Goal: Information Seeking & Learning: Learn about a topic

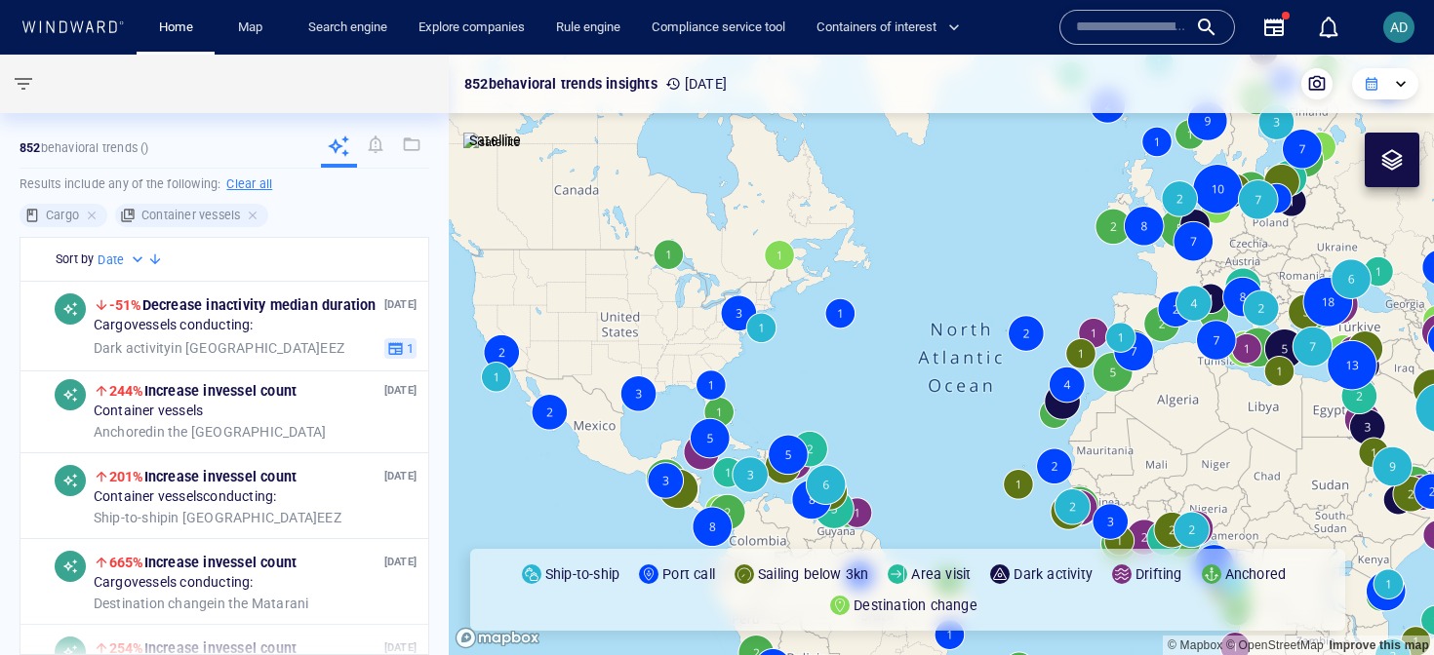
drag, startPoint x: 975, startPoint y: 442, endPoint x: 948, endPoint y: 414, distance: 39.3
click at [948, 414] on canvas "Map" at bounding box center [941, 355] width 985 height 601
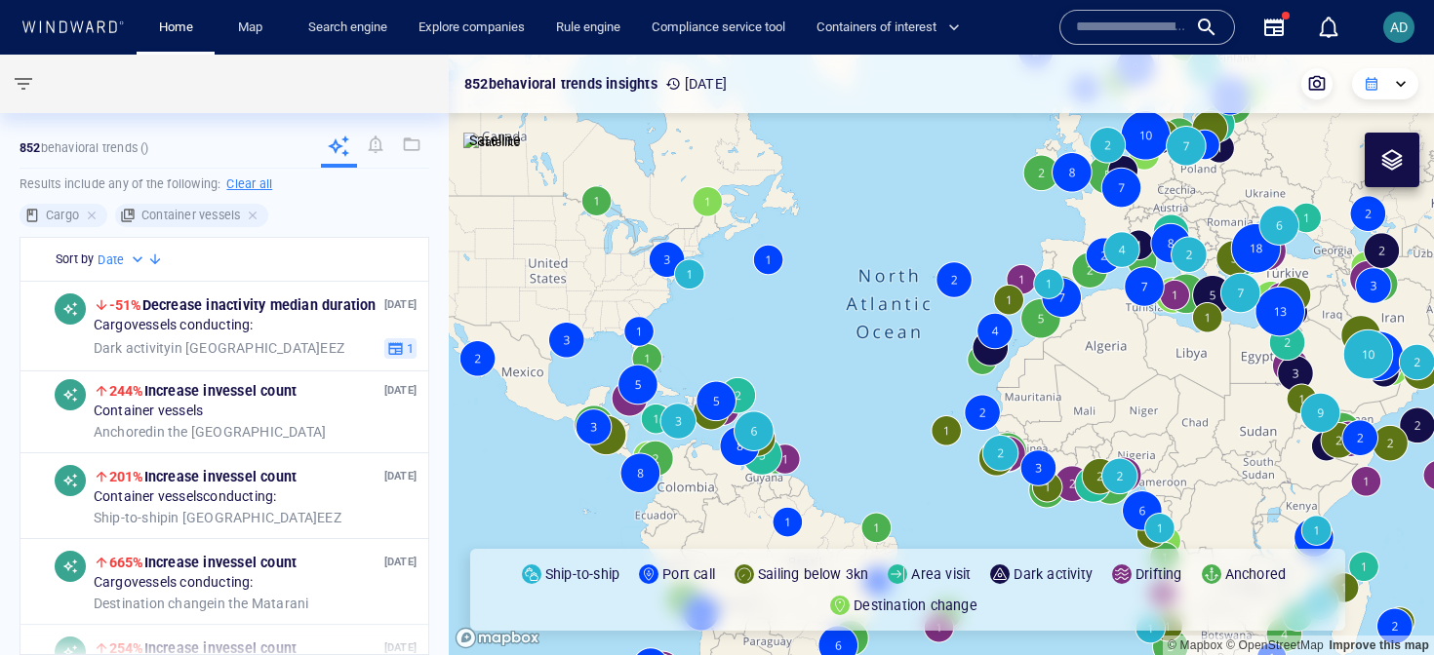
drag, startPoint x: 886, startPoint y: 404, endPoint x: 868, endPoint y: 372, distance: 36.7
click at [868, 372] on canvas "Map" at bounding box center [941, 355] width 985 height 601
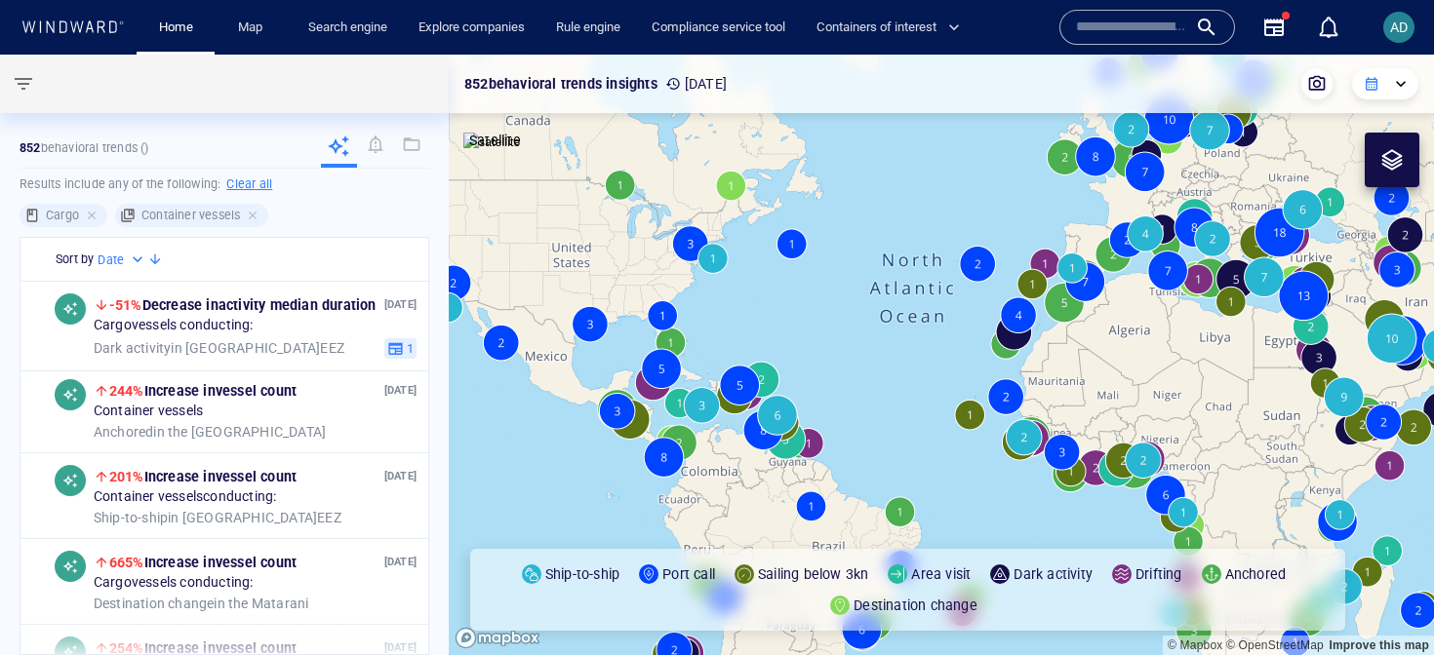
drag, startPoint x: 902, startPoint y: 427, endPoint x: 841, endPoint y: 397, distance: 68.5
click at [841, 397] on canvas "Map" at bounding box center [941, 355] width 985 height 601
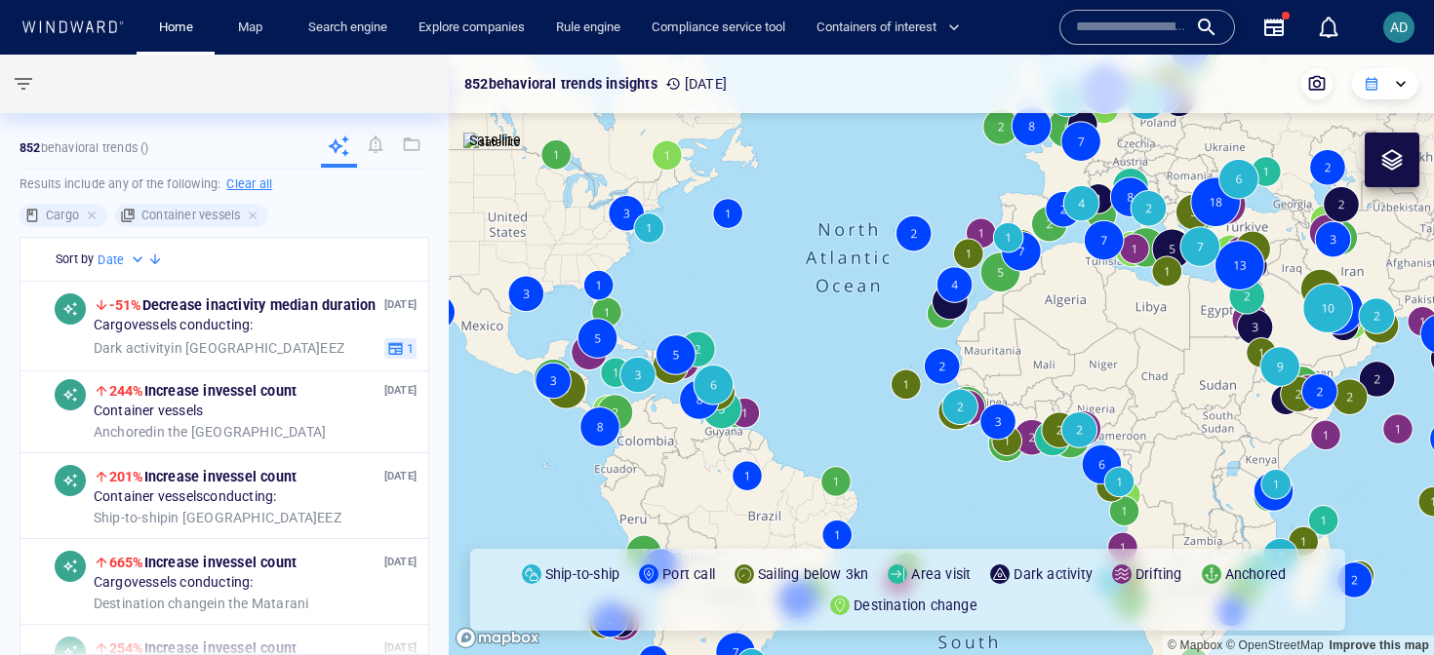
click at [255, 205] on div "Container vessels" at bounding box center [191, 215] width 153 height 23
click at [95, 217] on div at bounding box center [94, 216] width 18 height 18
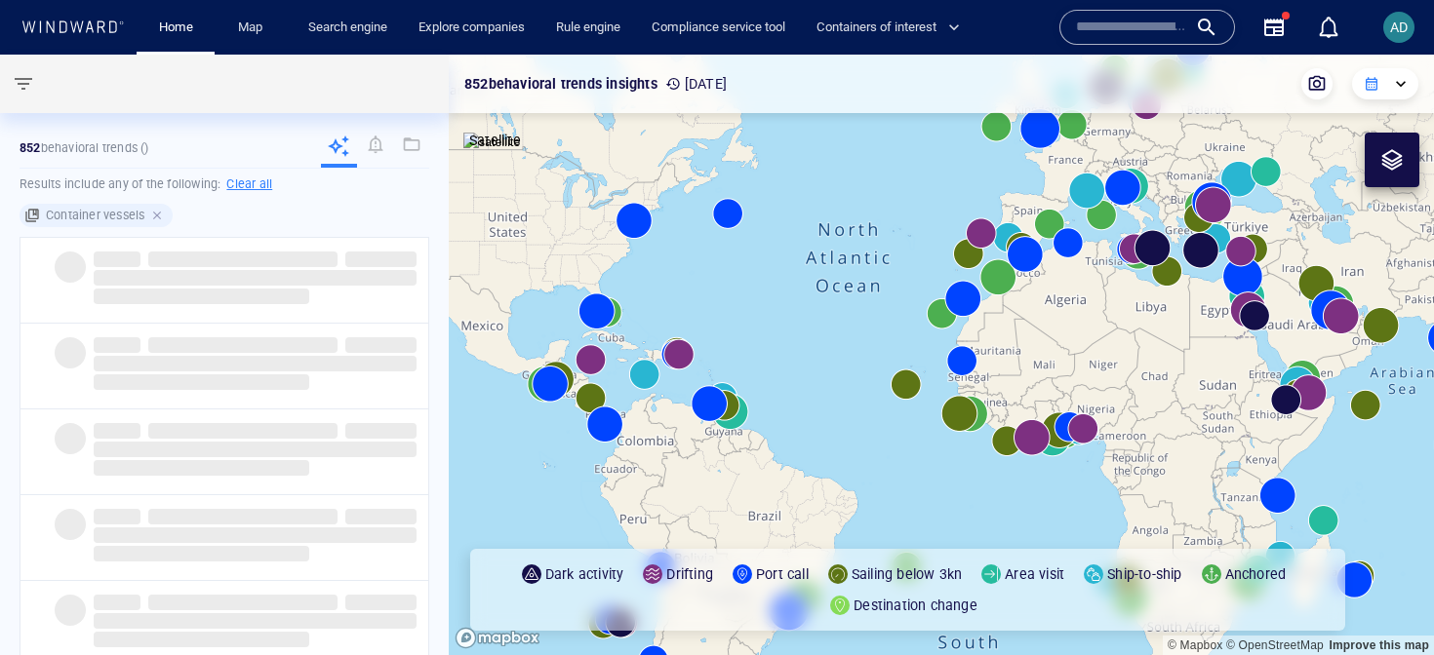
click at [163, 215] on div at bounding box center [159, 216] width 18 height 18
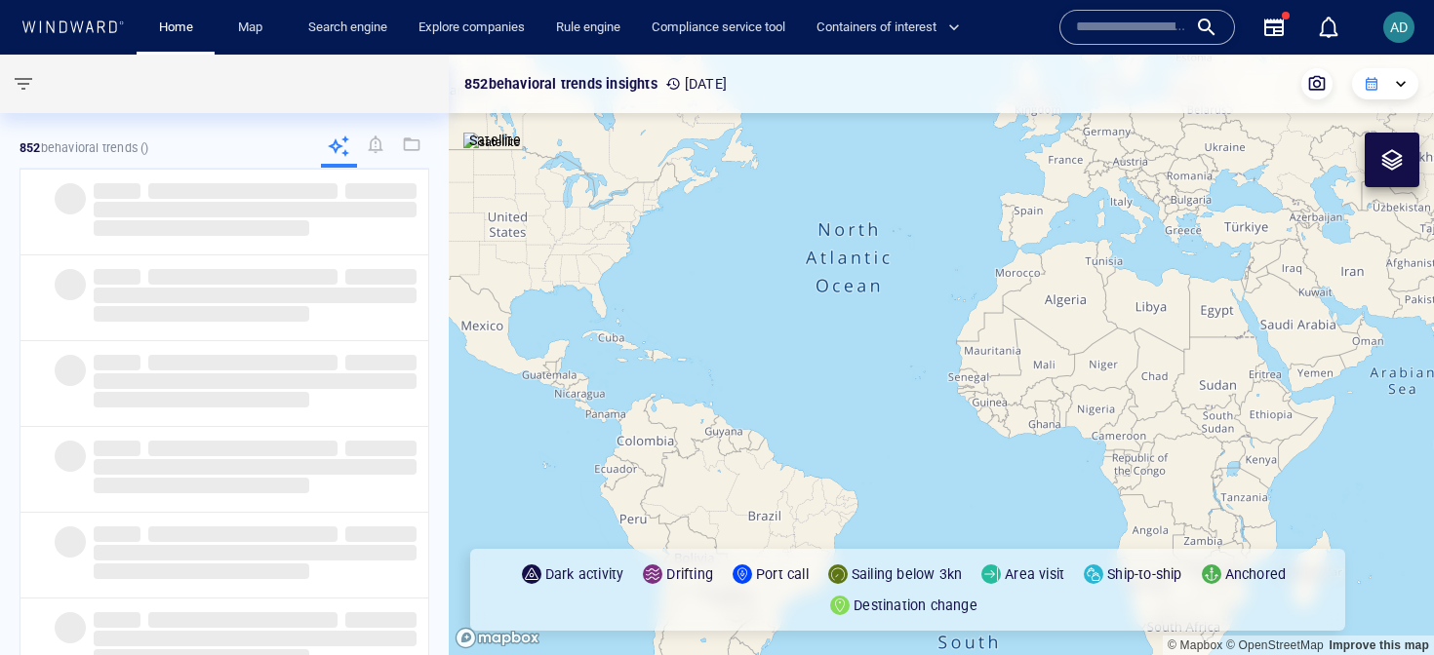
click at [20, 74] on span "button" at bounding box center [23, 83] width 23 height 23
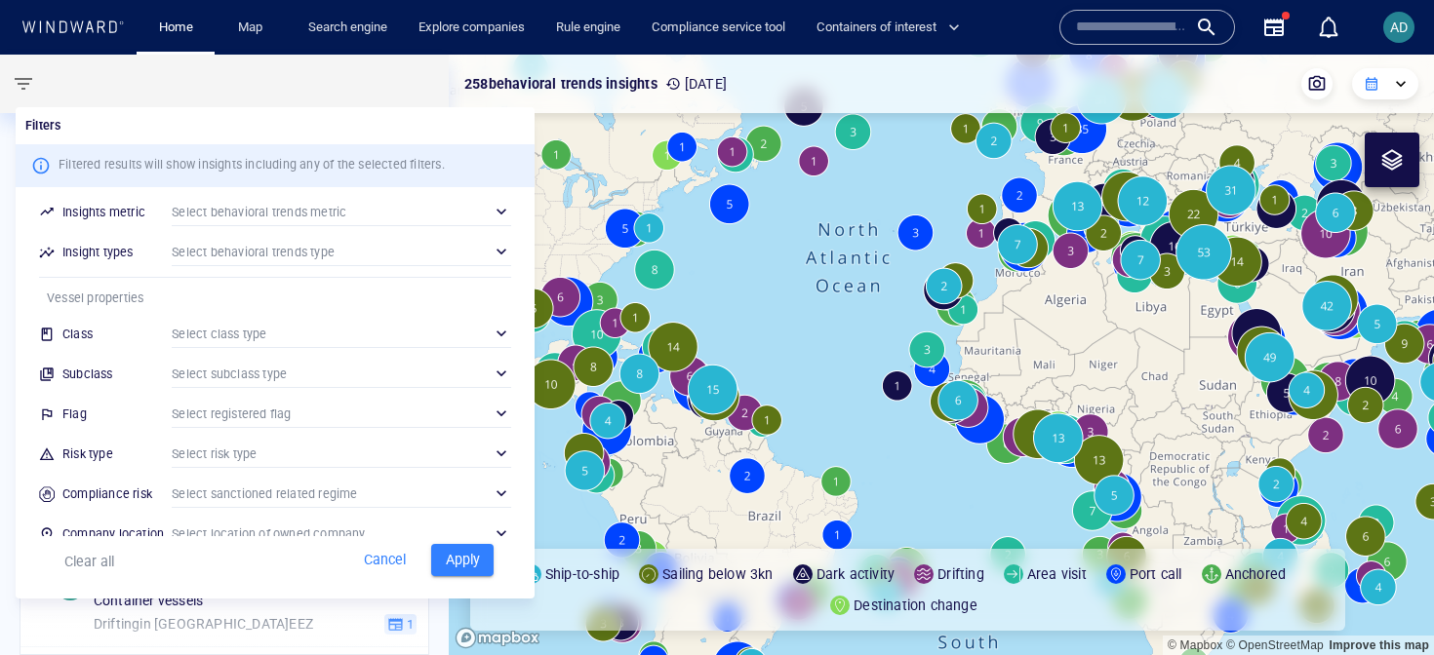
click at [232, 348] on div "Class Select class type ​" at bounding box center [275, 331] width 488 height 40
click at [255, 331] on div "​" at bounding box center [341, 333] width 339 height 29
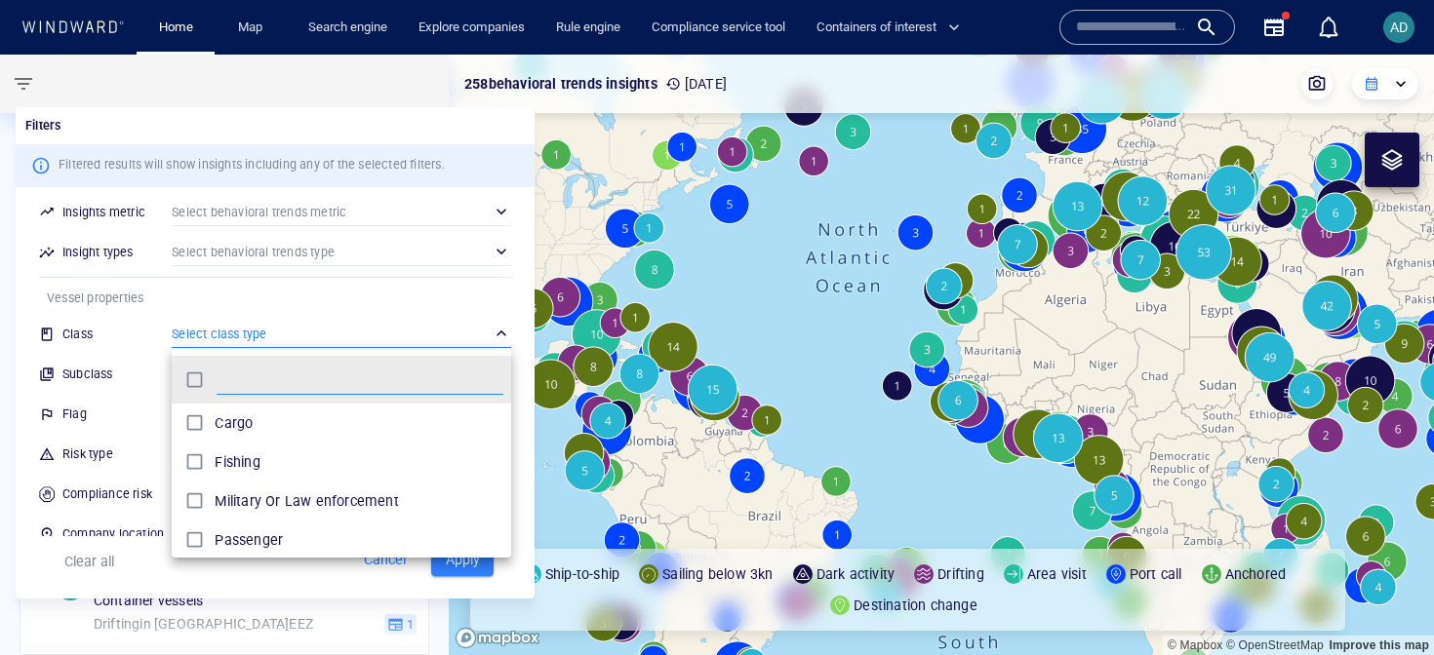
scroll to position [194, 339]
type input "****"
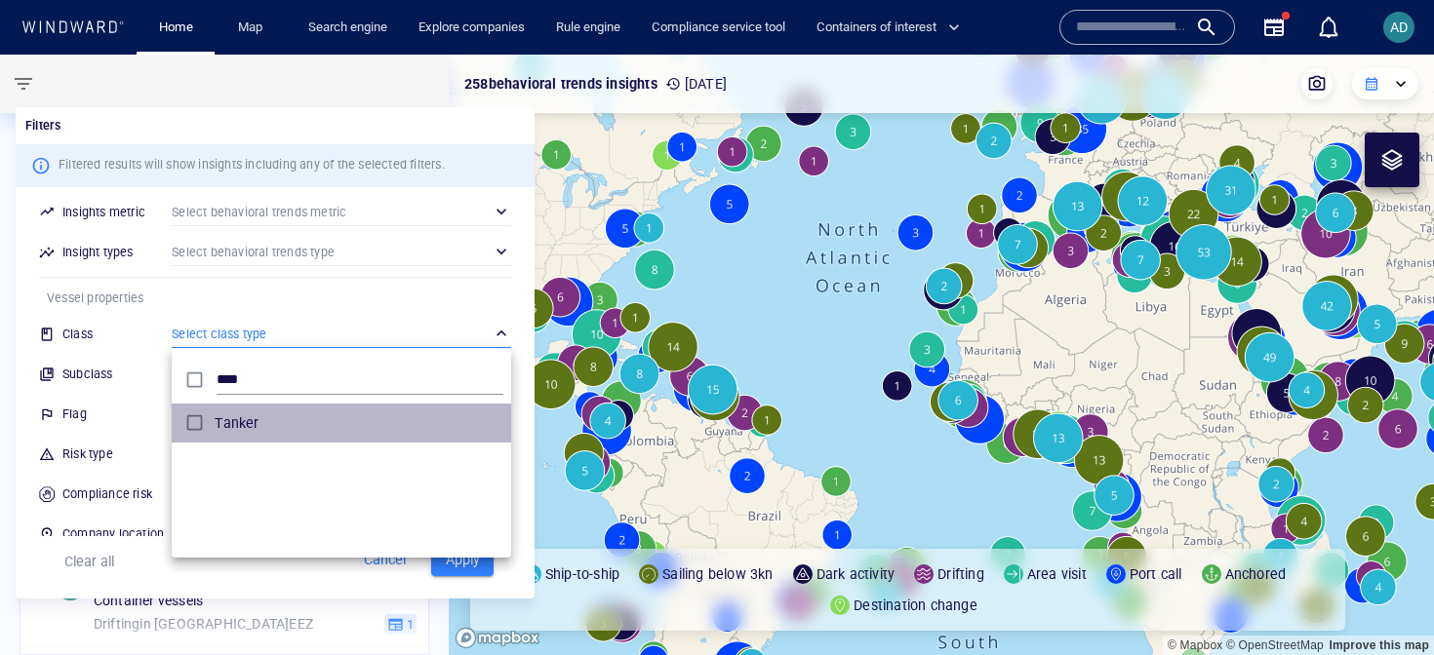
click at [224, 426] on p "Tanker" at bounding box center [237, 423] width 44 height 23
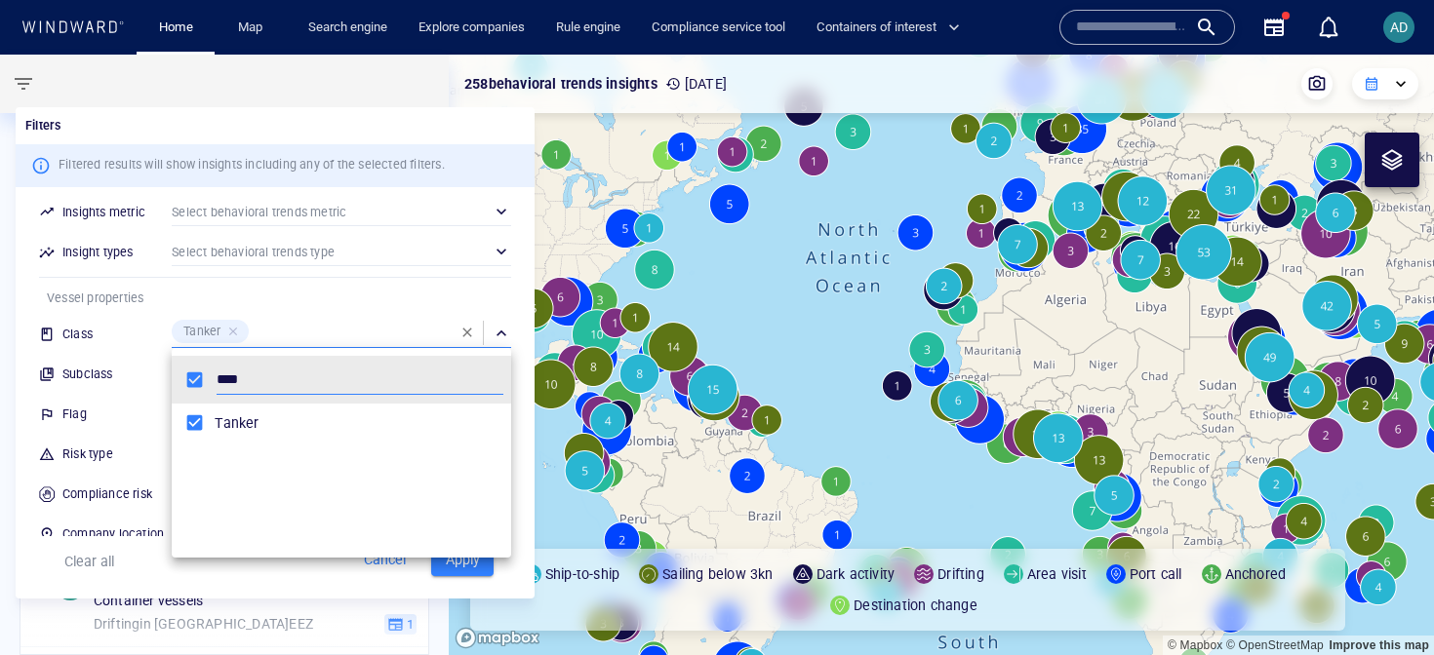
click at [372, 246] on div at bounding box center [717, 327] width 1434 height 655
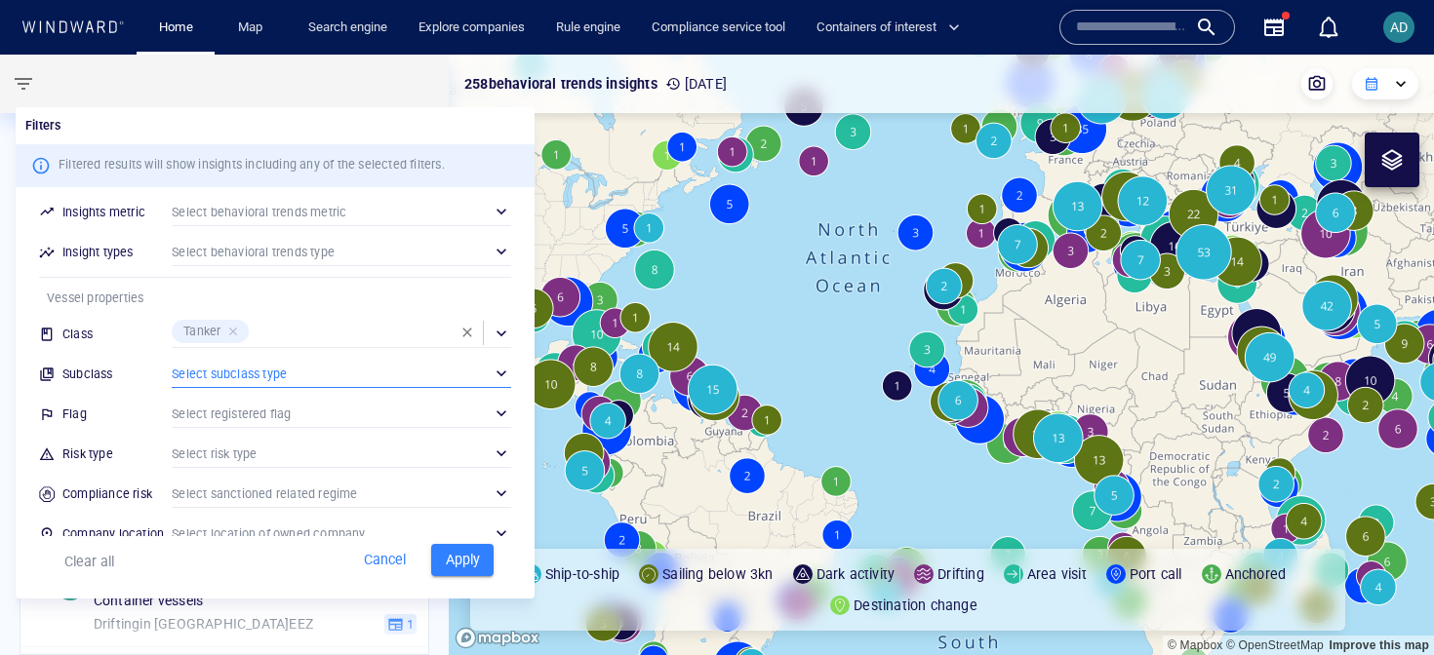
click at [277, 370] on div "​" at bounding box center [341, 373] width 339 height 29
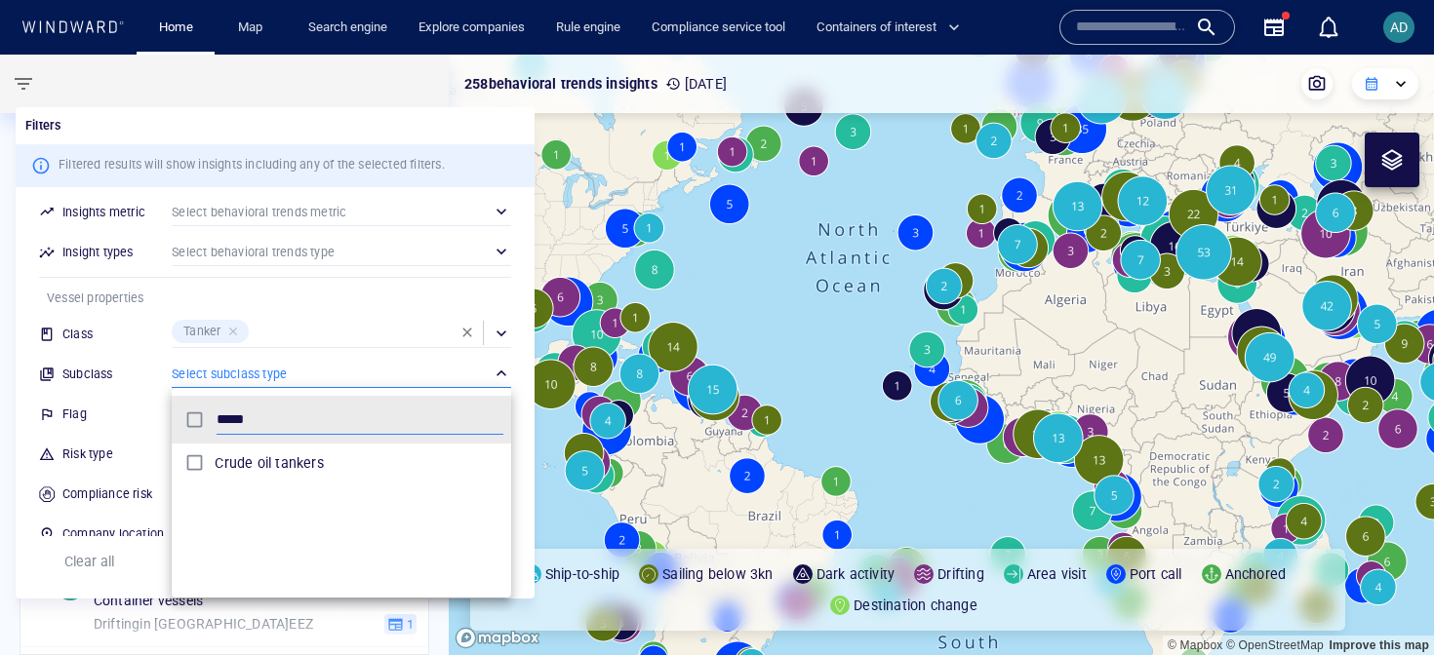
type input "*****"
drag, startPoint x: 324, startPoint y: 448, endPoint x: 351, endPoint y: 349, distance: 102.2
click at [324, 448] on div "Crude oil tankers" at bounding box center [359, 463] width 289 height 31
click at [359, 332] on div at bounding box center [717, 327] width 1434 height 655
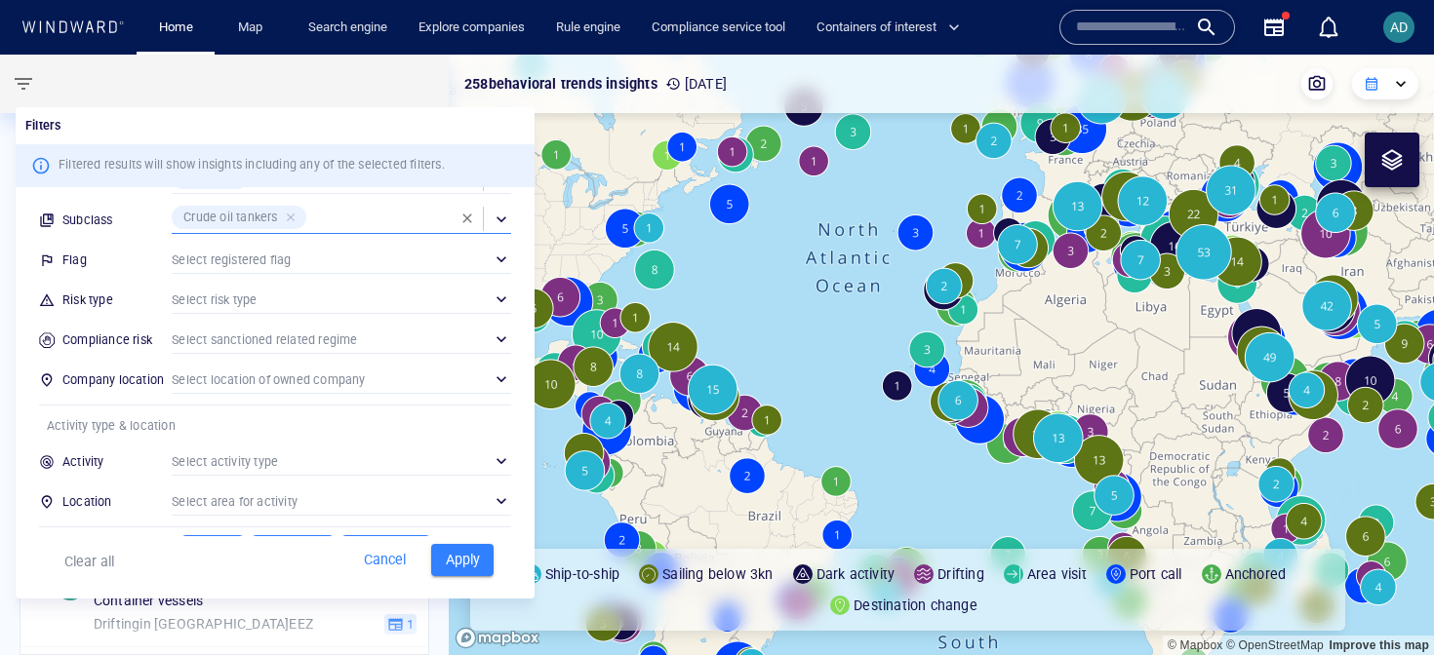
scroll to position [242, 0]
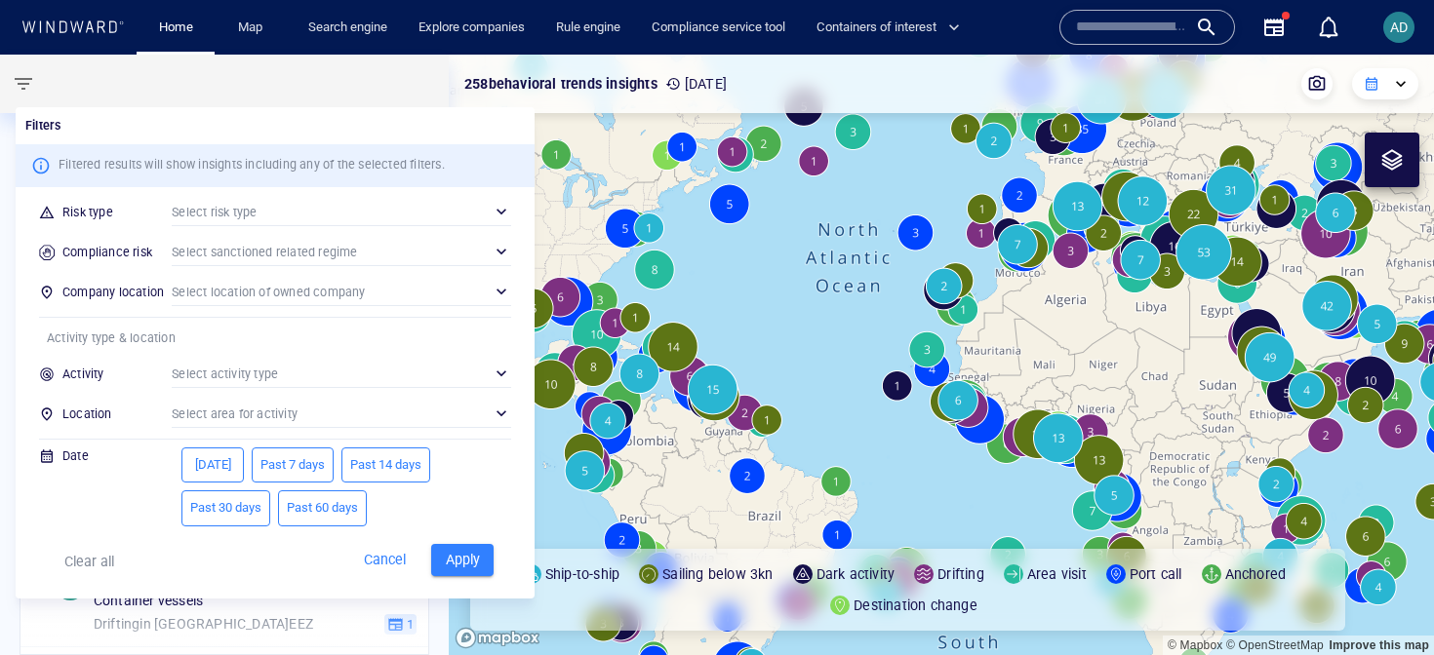
click at [462, 594] on div "Clear all Cancel Apply" at bounding box center [275, 567] width 519 height 62
click at [503, 589] on div "Clear all Cancel Apply" at bounding box center [275, 567] width 519 height 62
click at [472, 572] on button "Apply" at bounding box center [462, 560] width 62 height 32
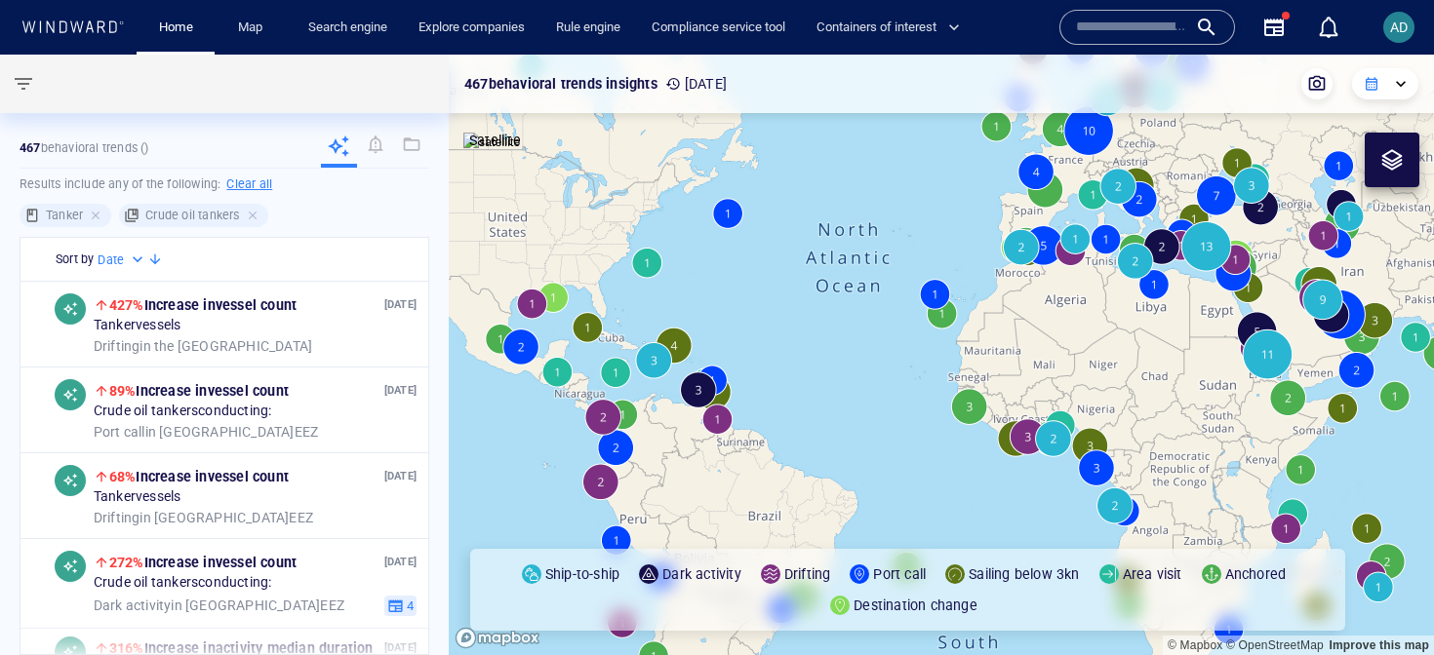
drag, startPoint x: 1233, startPoint y: 384, endPoint x: 984, endPoint y: 385, distance: 248.7
click at [984, 385] on canvas "Map" at bounding box center [941, 355] width 985 height 601
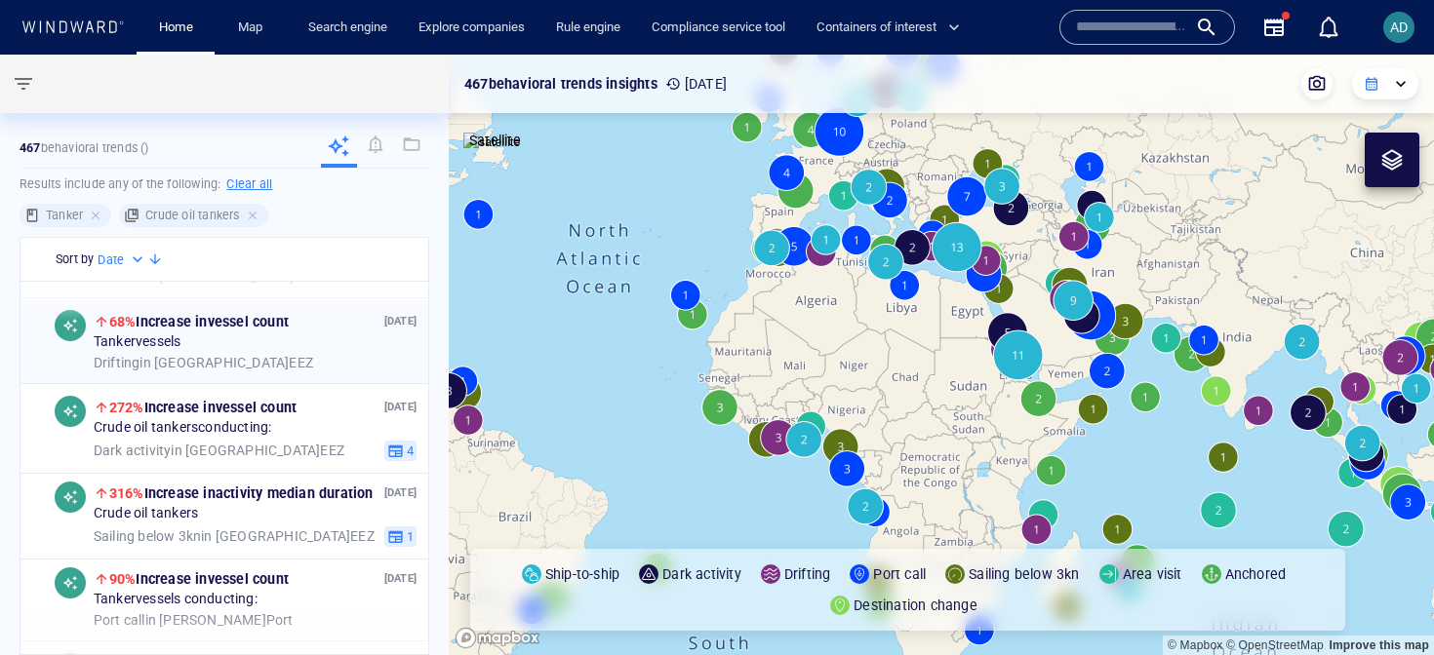
scroll to position [154, 0]
click at [196, 441] on div "[DATE] 272% Increase in vessel count Crude oil tankers conducting: Dark activit…" at bounding box center [255, 429] width 323 height 65
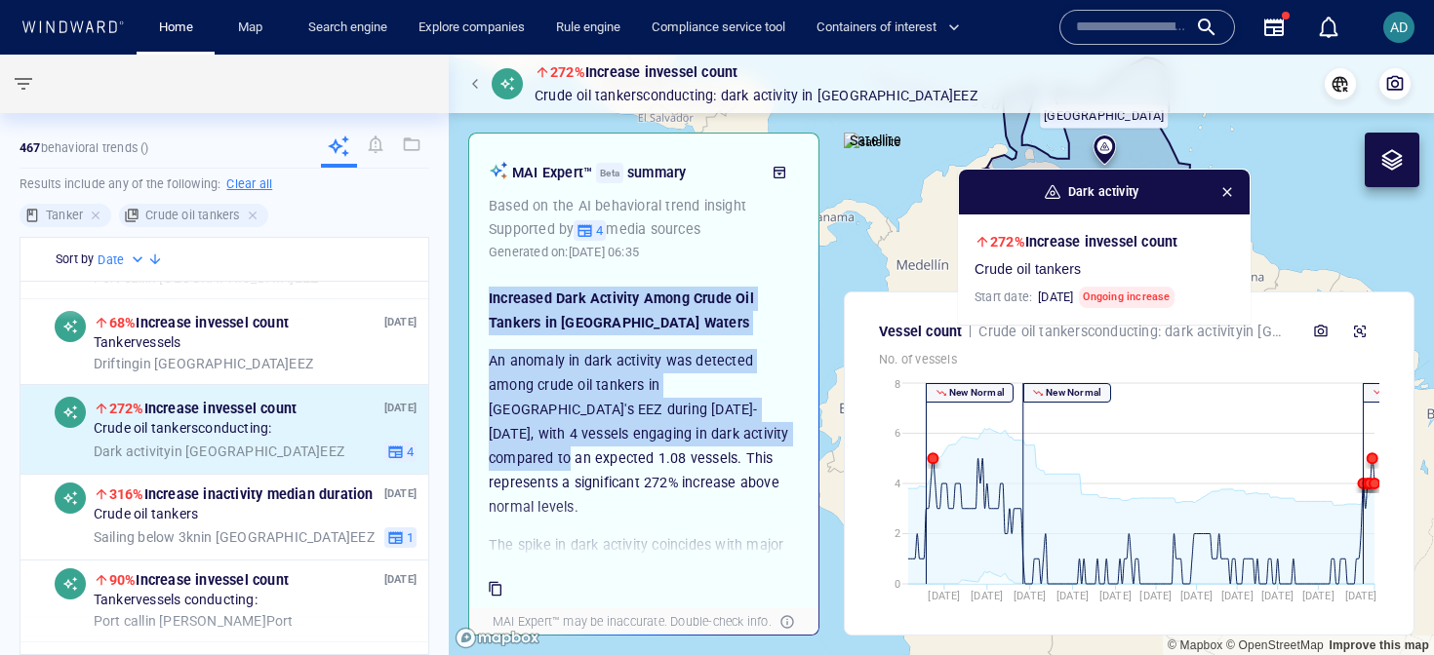
drag, startPoint x: 704, startPoint y: 262, endPoint x: 667, endPoint y: 433, distance: 174.7
click at [668, 434] on div "MAI Expert™ Beta summary Based on the AI behavioral trend insight Supported by …" at bounding box center [643, 352] width 349 height 436
click at [667, 433] on p "An anomaly in dark activity was detected among crude oil tankers in [GEOGRAPHIC…" at bounding box center [644, 434] width 310 height 171
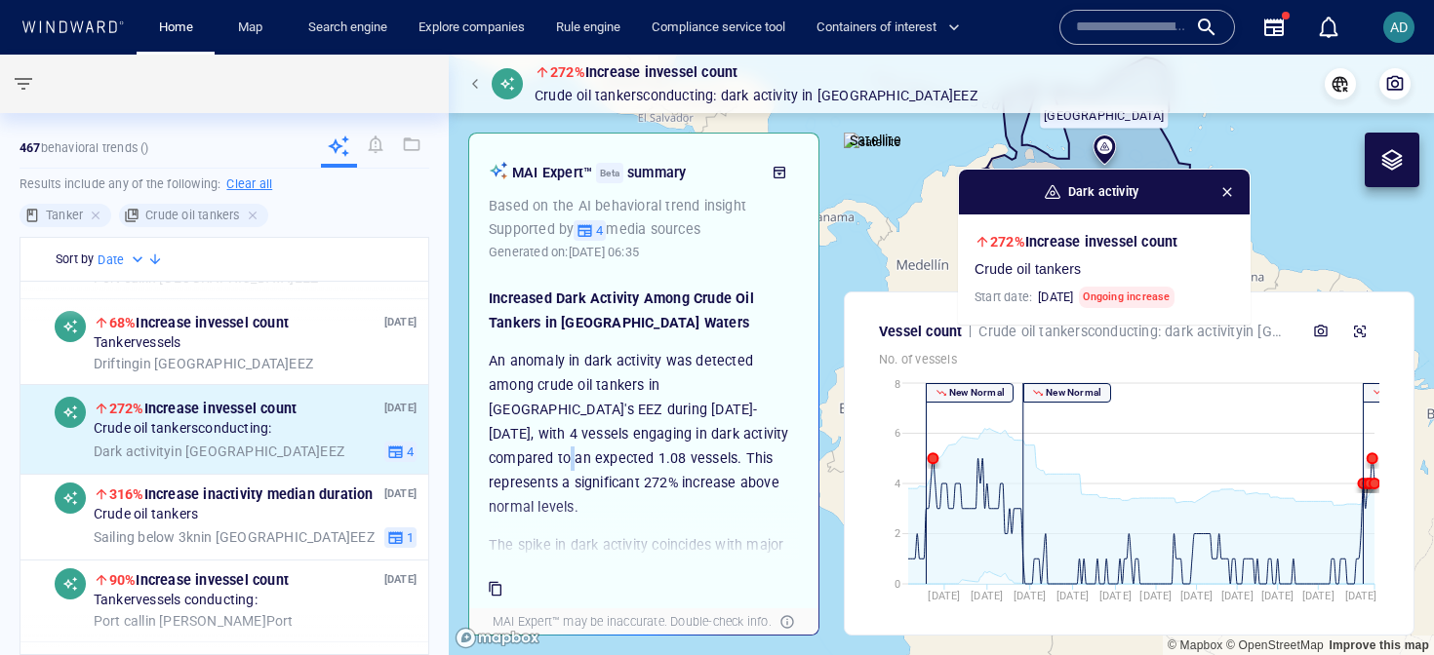
click at [667, 433] on p "An anomaly in dark activity was detected among crude oil tankers in [GEOGRAPHIC…" at bounding box center [644, 434] width 310 height 171
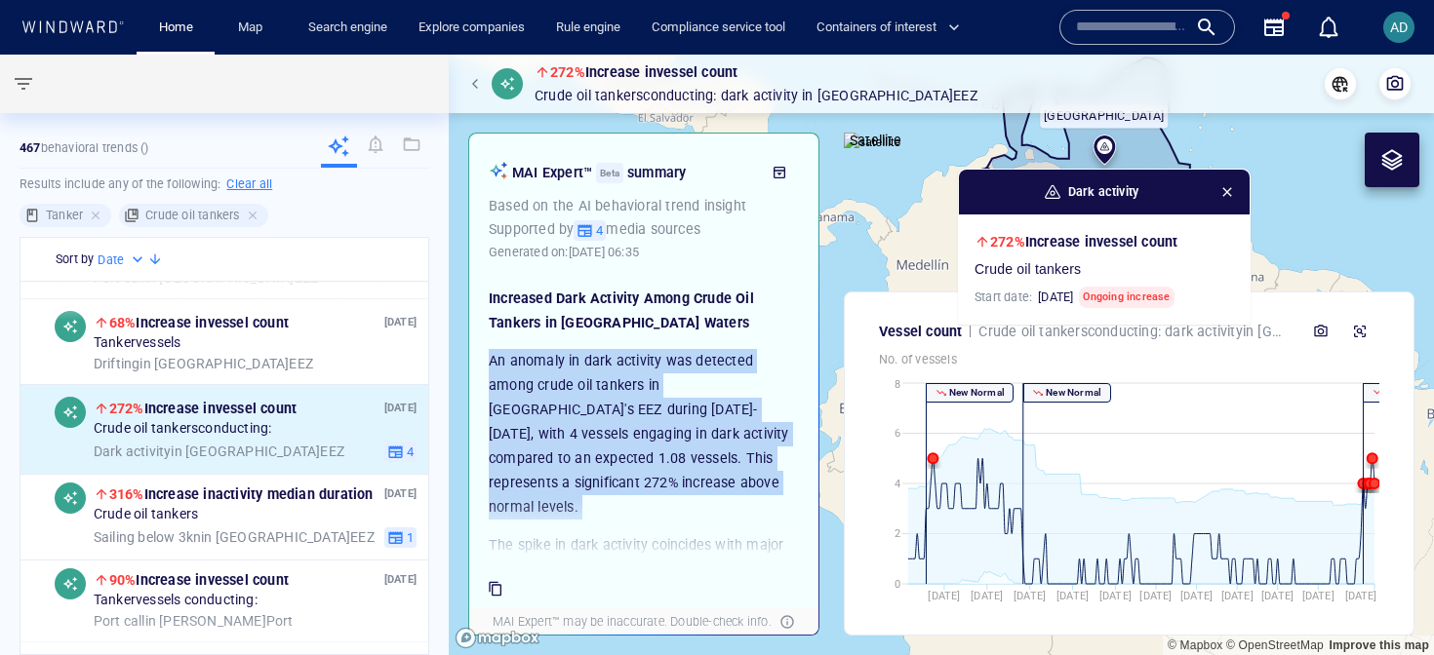
click at [667, 433] on p "An anomaly in dark activity was detected among crude oil tankers in [GEOGRAPHIC…" at bounding box center [644, 434] width 310 height 171
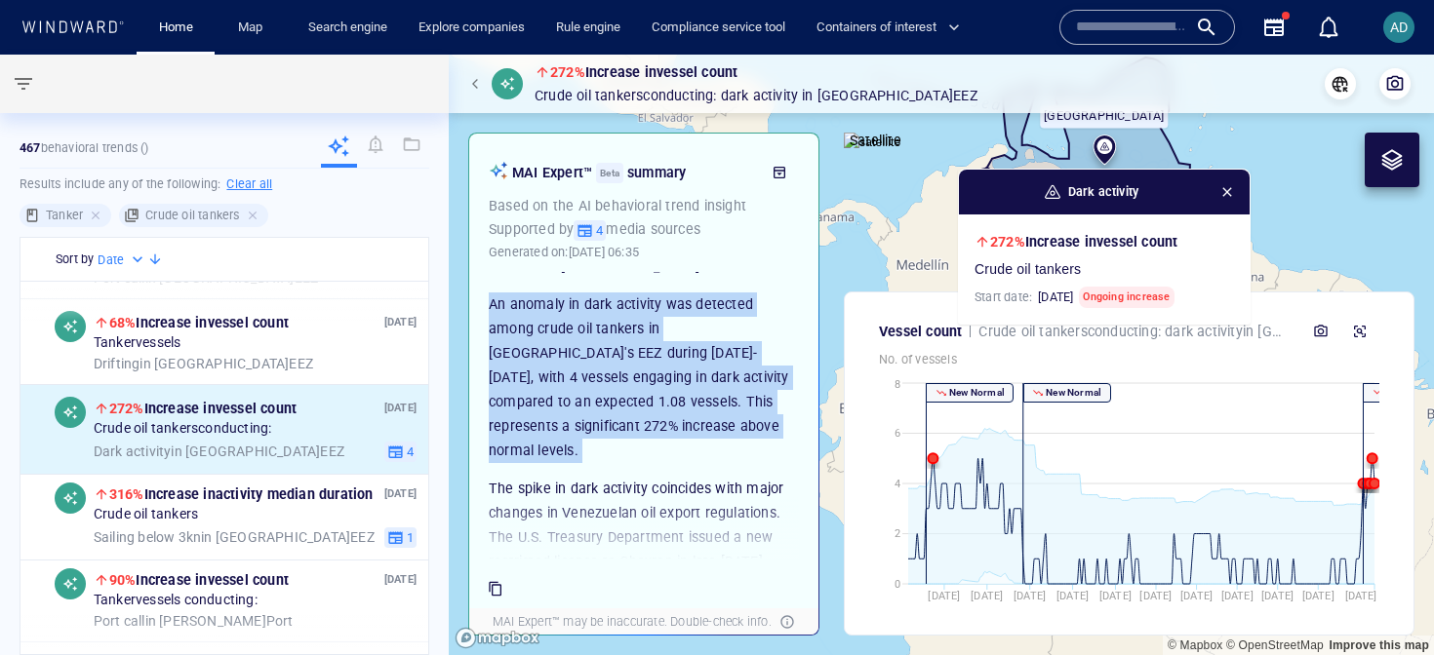
scroll to position [51, 0]
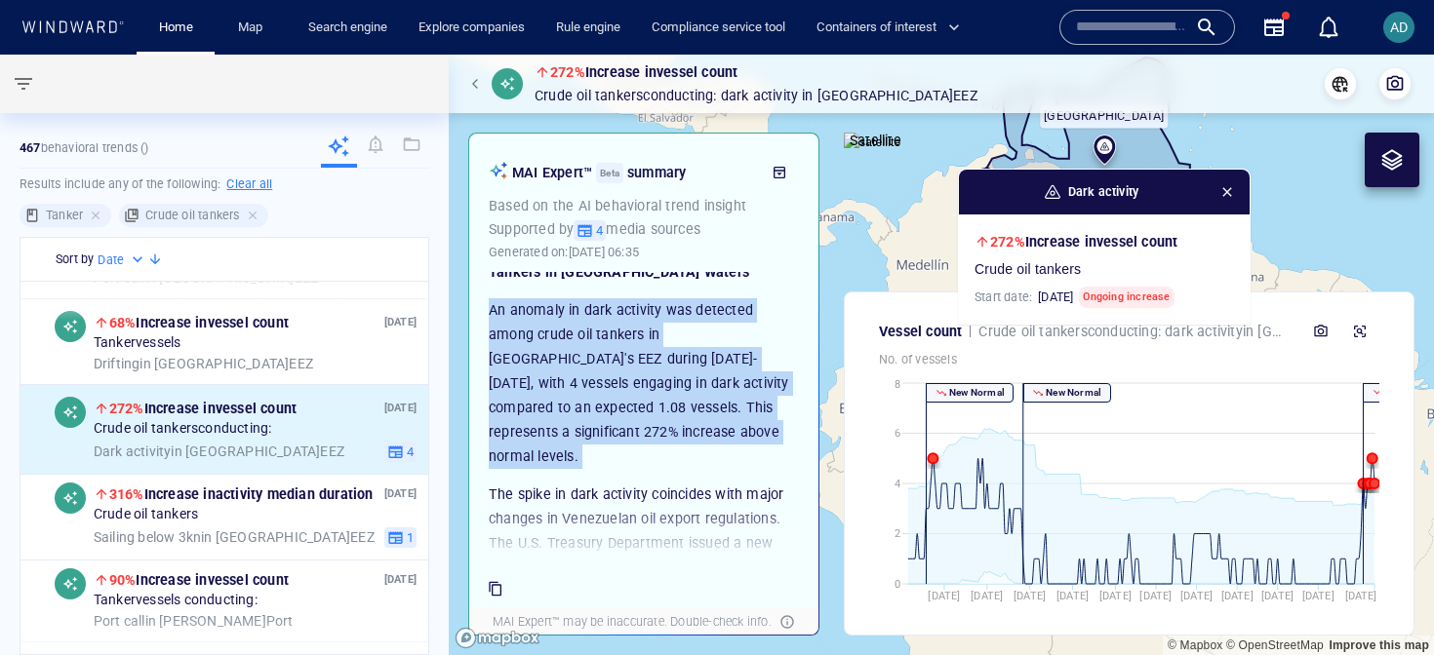
click at [667, 433] on p "An anomaly in dark activity was detected among crude oil tankers in [GEOGRAPHIC…" at bounding box center [644, 383] width 310 height 171
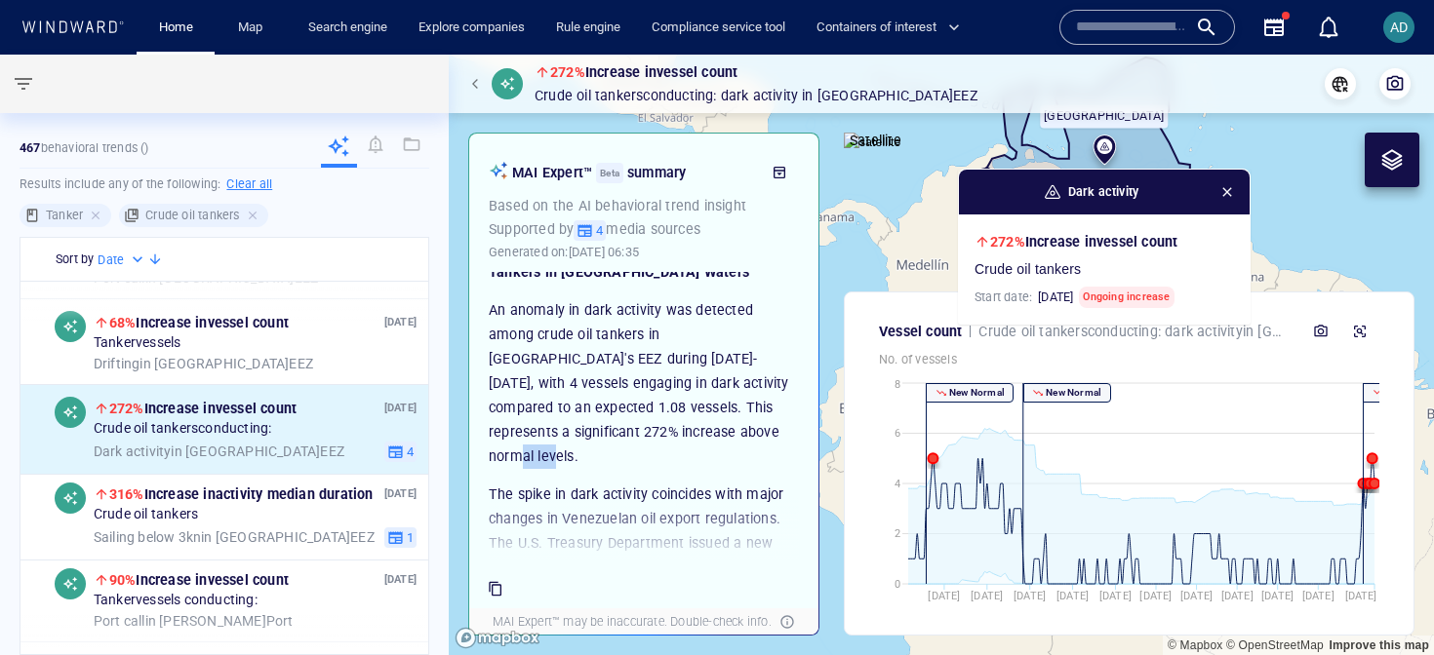
click at [667, 433] on p "An anomaly in dark activity was detected among crude oil tankers in [GEOGRAPHIC…" at bounding box center [644, 383] width 310 height 171
drag, startPoint x: 731, startPoint y: 408, endPoint x: 730, endPoint y: 452, distance: 43.9
click at [730, 453] on div "Increased Dark Activity Among Crude Oil Tankers in [GEOGRAPHIC_DATA] Waters An …" at bounding box center [644, 666] width 310 height 860
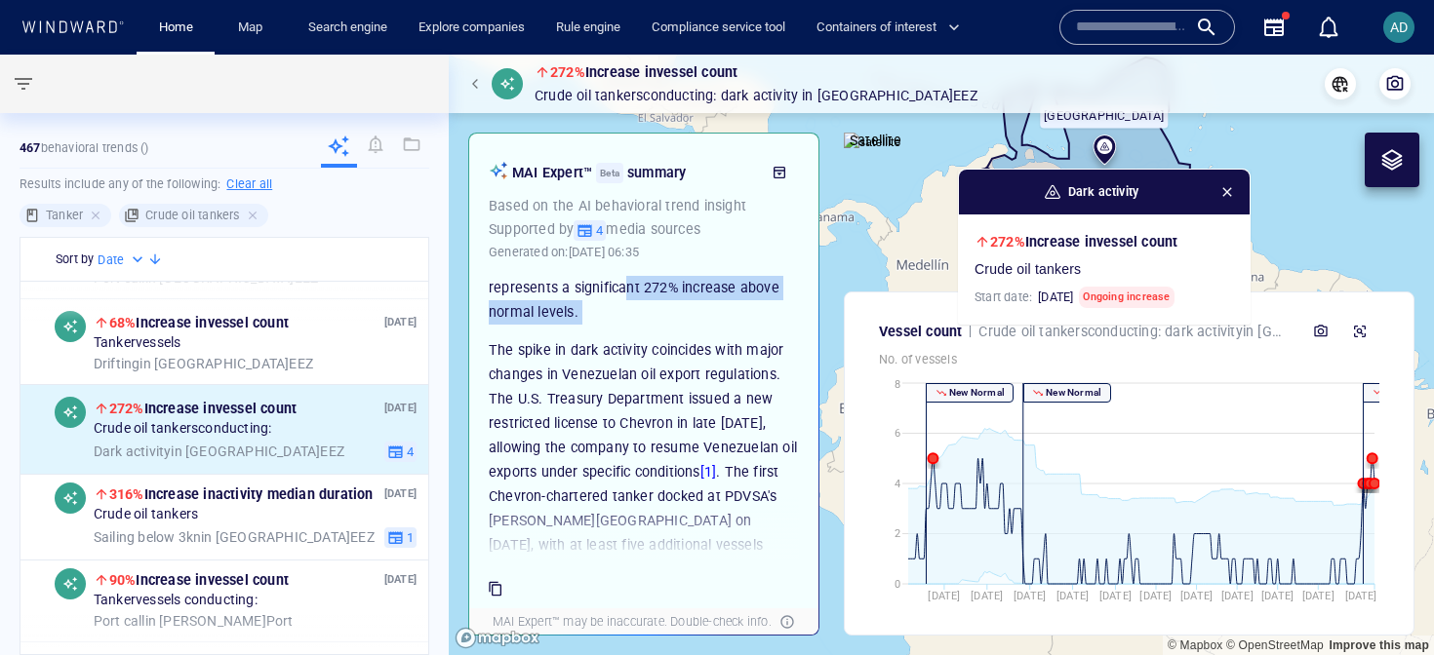
scroll to position [199, 0]
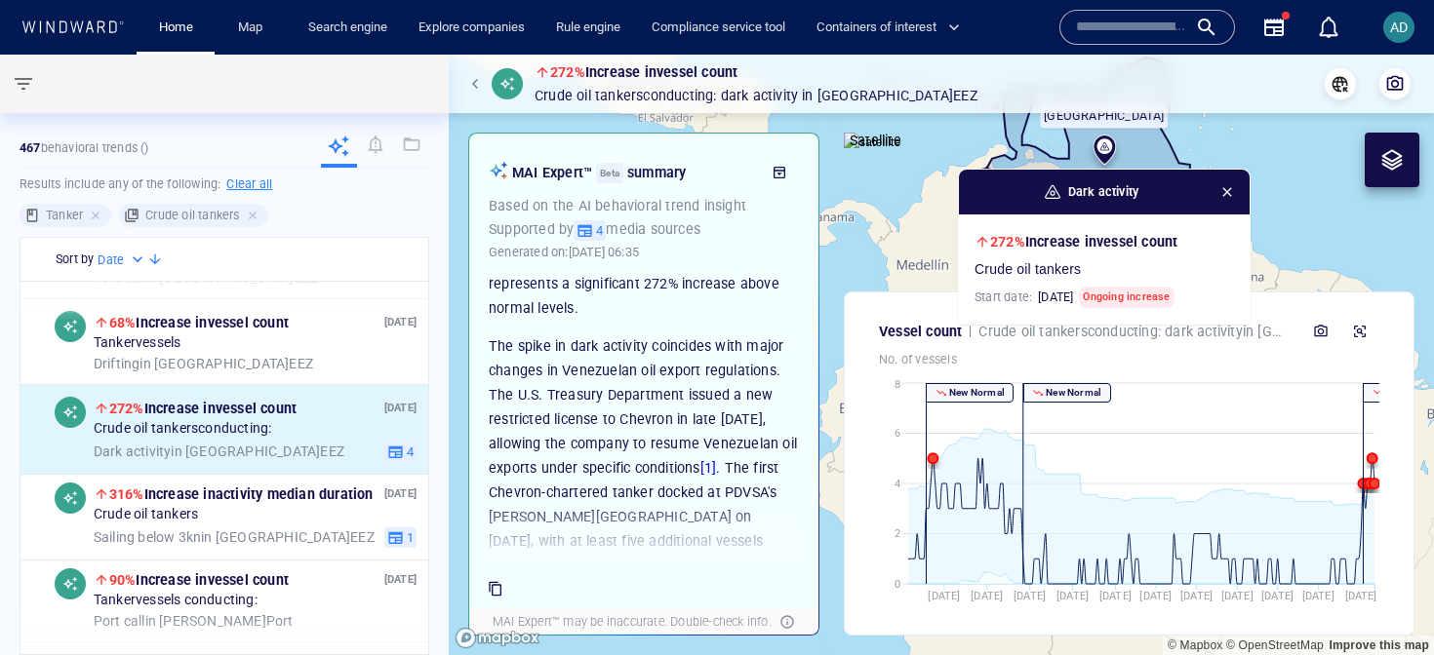
click at [624, 384] on p "The spike in dark activity coincides with major changes in Venezuelan oil expor…" at bounding box center [644, 469] width 310 height 268
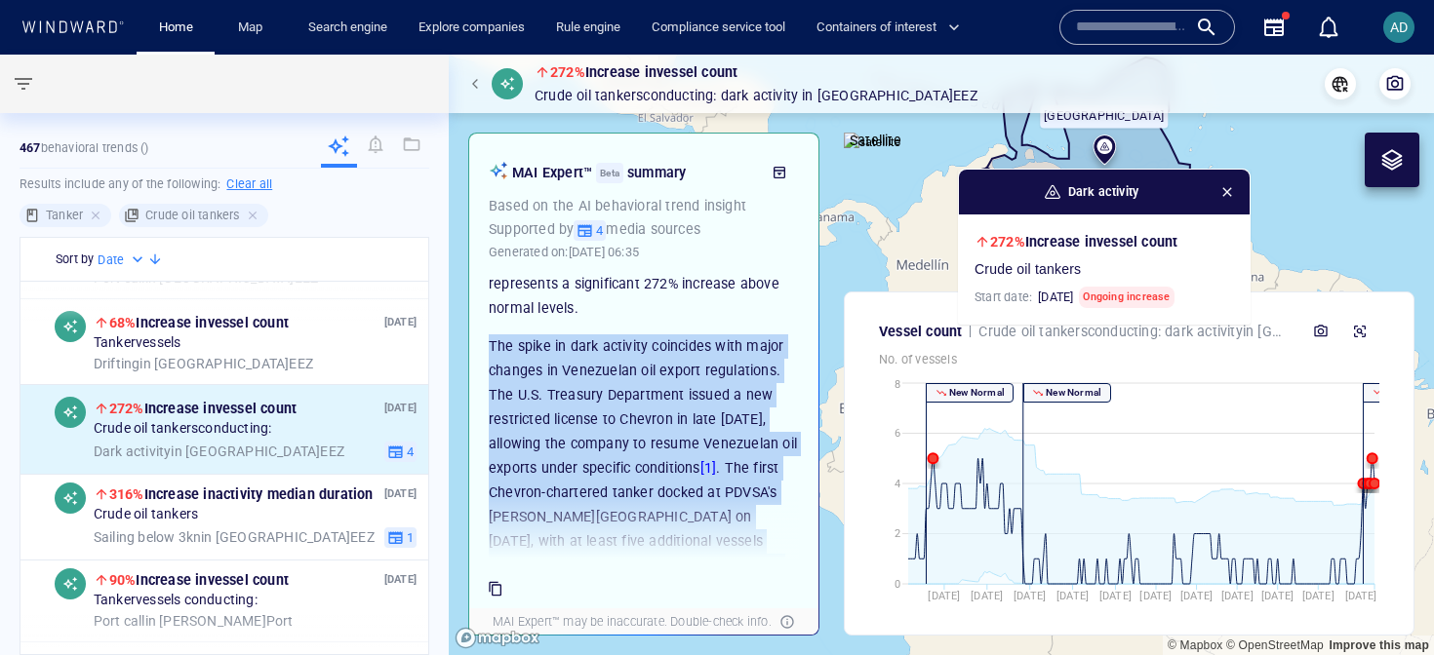
click at [624, 384] on p "The spike in dark activity coincides with major changes in Venezuelan oil expor…" at bounding box center [644, 469] width 310 height 268
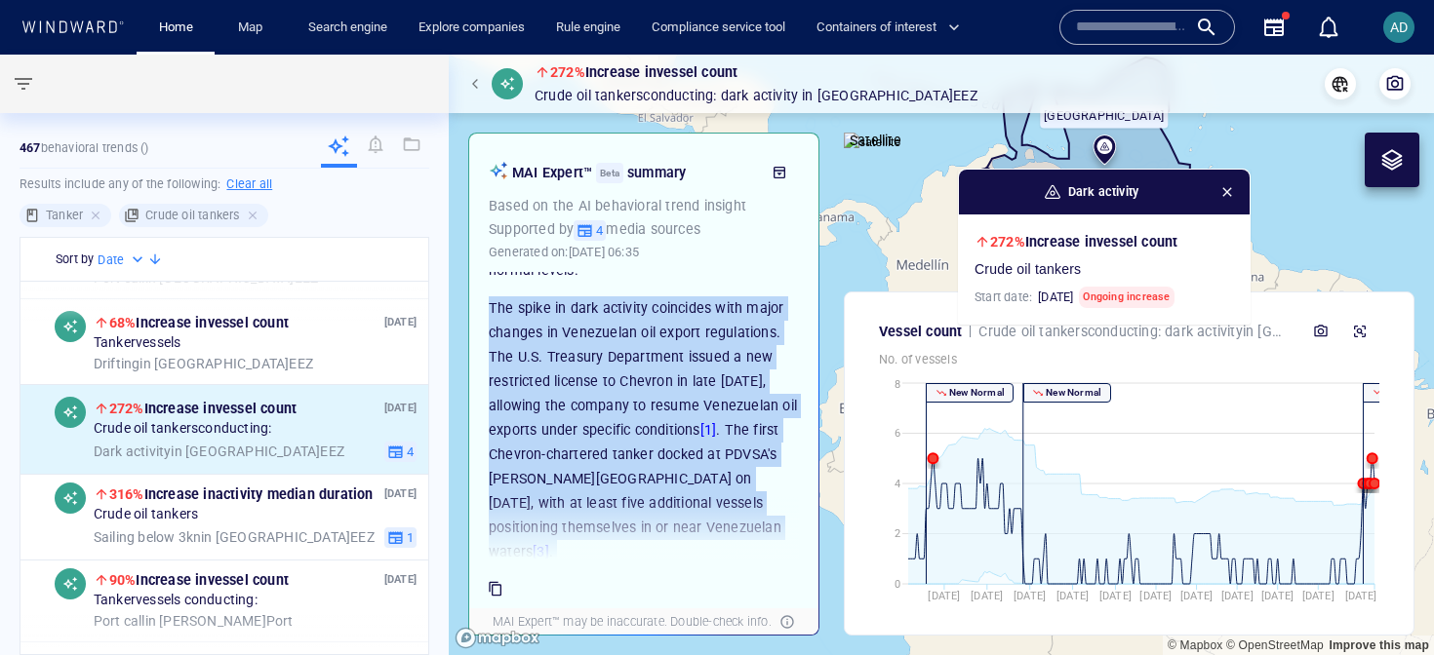
scroll to position [238, 0]
click at [601, 450] on p "The spike in dark activity coincides with major changes in Venezuelan oil expor…" at bounding box center [644, 430] width 310 height 268
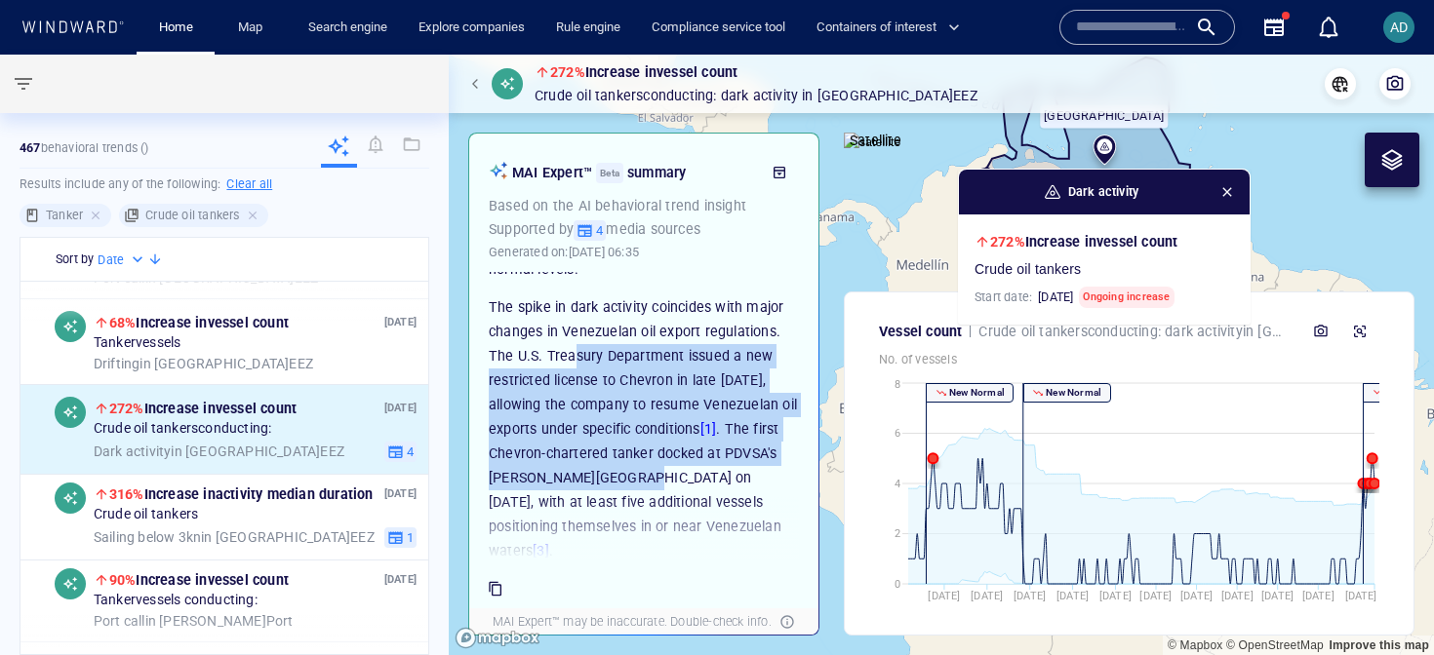
drag, startPoint x: 573, startPoint y: 321, endPoint x: 634, endPoint y: 468, distance: 159.6
click at [633, 465] on p "The spike in dark activity coincides with major changes in Venezuelan oil expor…" at bounding box center [644, 430] width 310 height 268
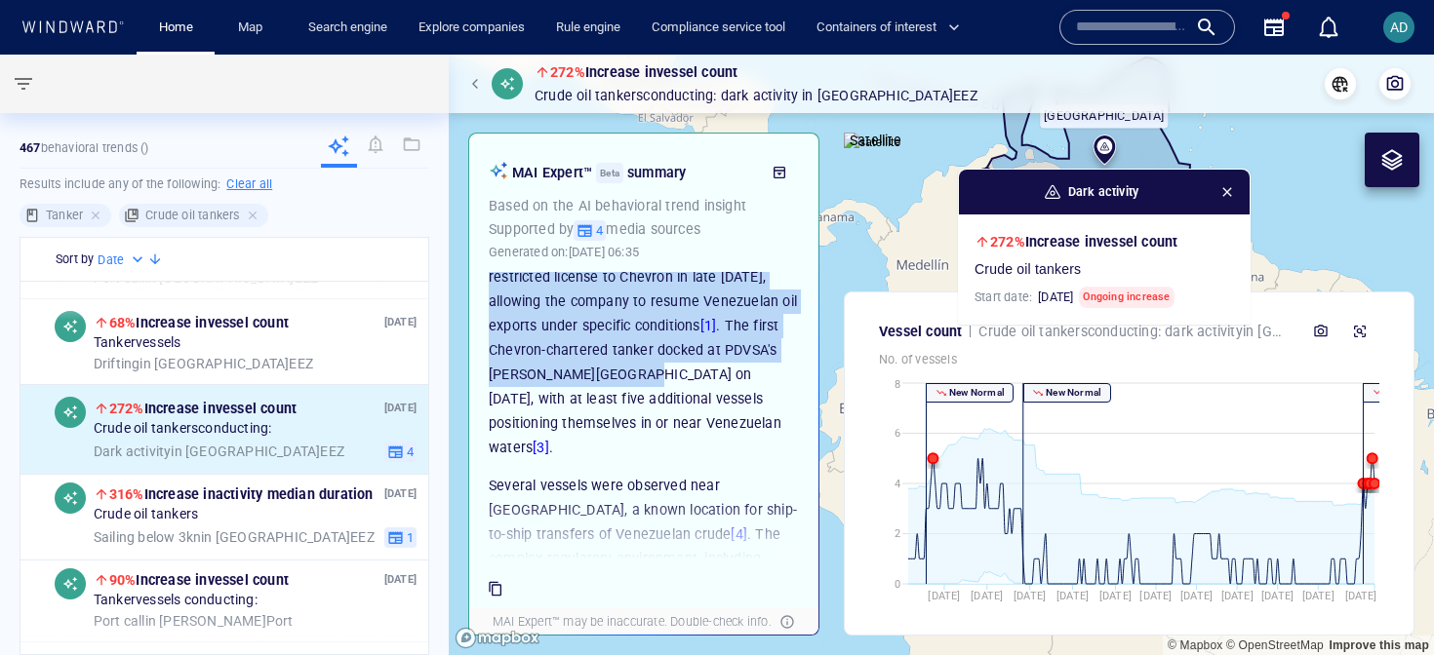
scroll to position [340, 0]
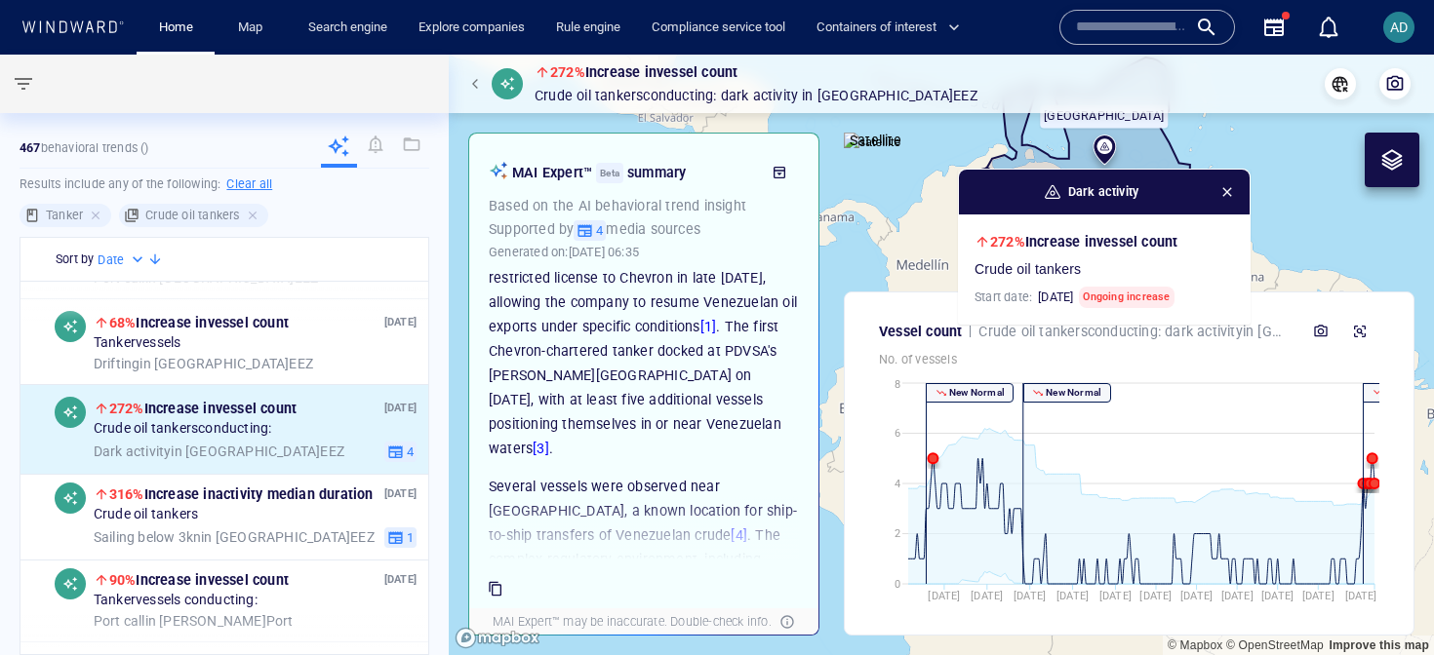
click at [740, 353] on p "The spike in dark activity coincides with major changes in Venezuelan oil expor…" at bounding box center [644, 327] width 310 height 268
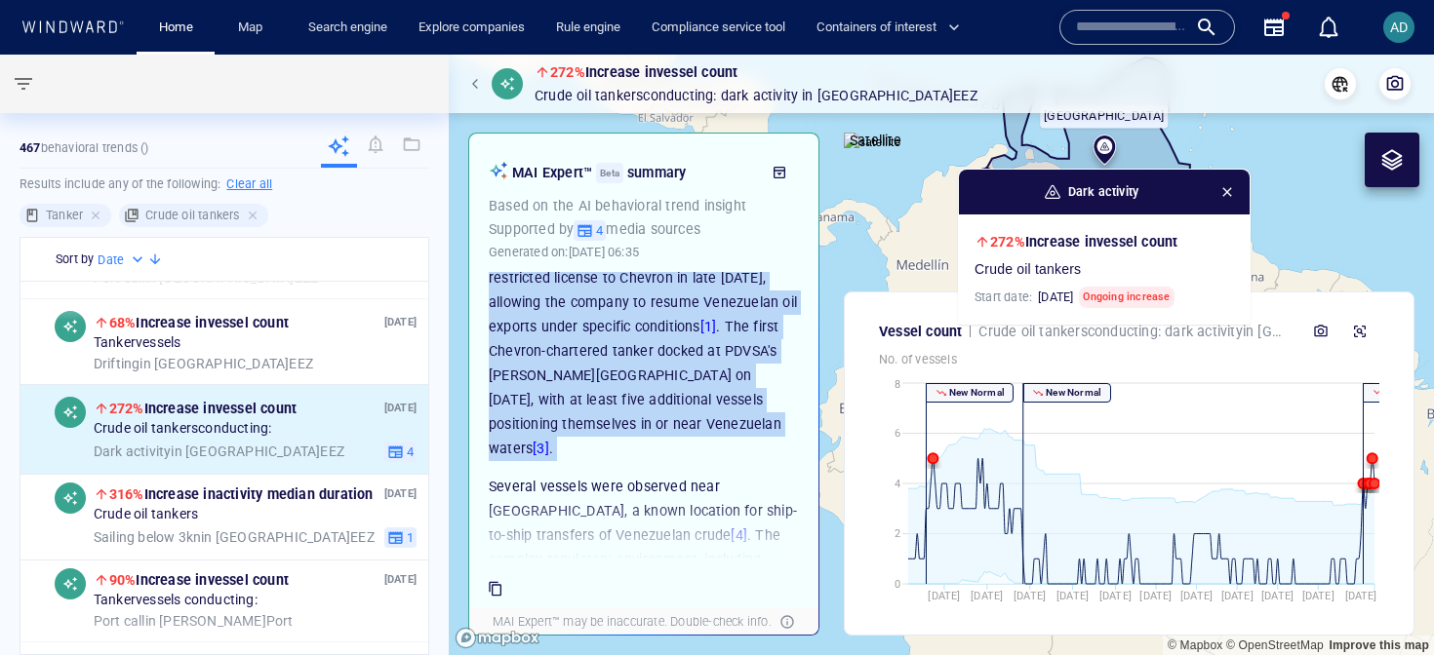
click at [740, 353] on p "The spike in dark activity coincides with major changes in Venezuelan oil expor…" at bounding box center [644, 327] width 310 height 268
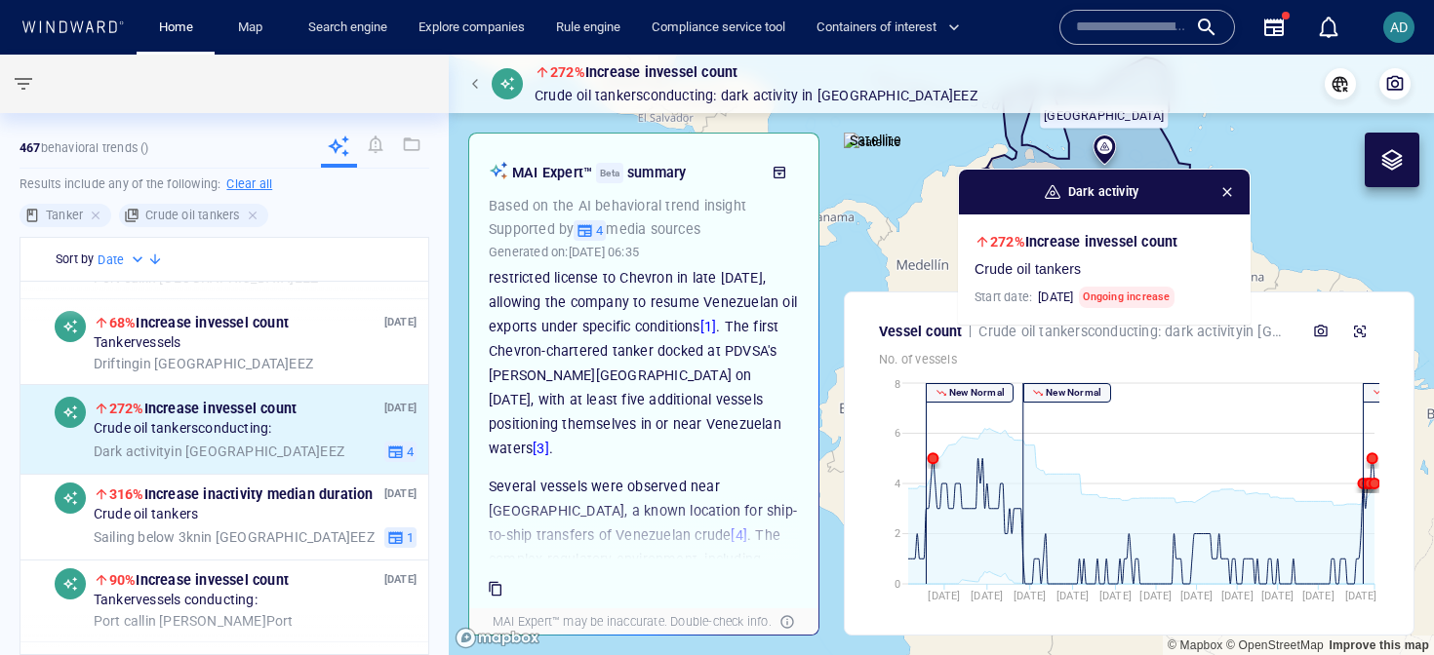
click at [673, 475] on p "Several vessels were observed near [GEOGRAPHIC_DATA], a known location for ship…" at bounding box center [644, 572] width 310 height 195
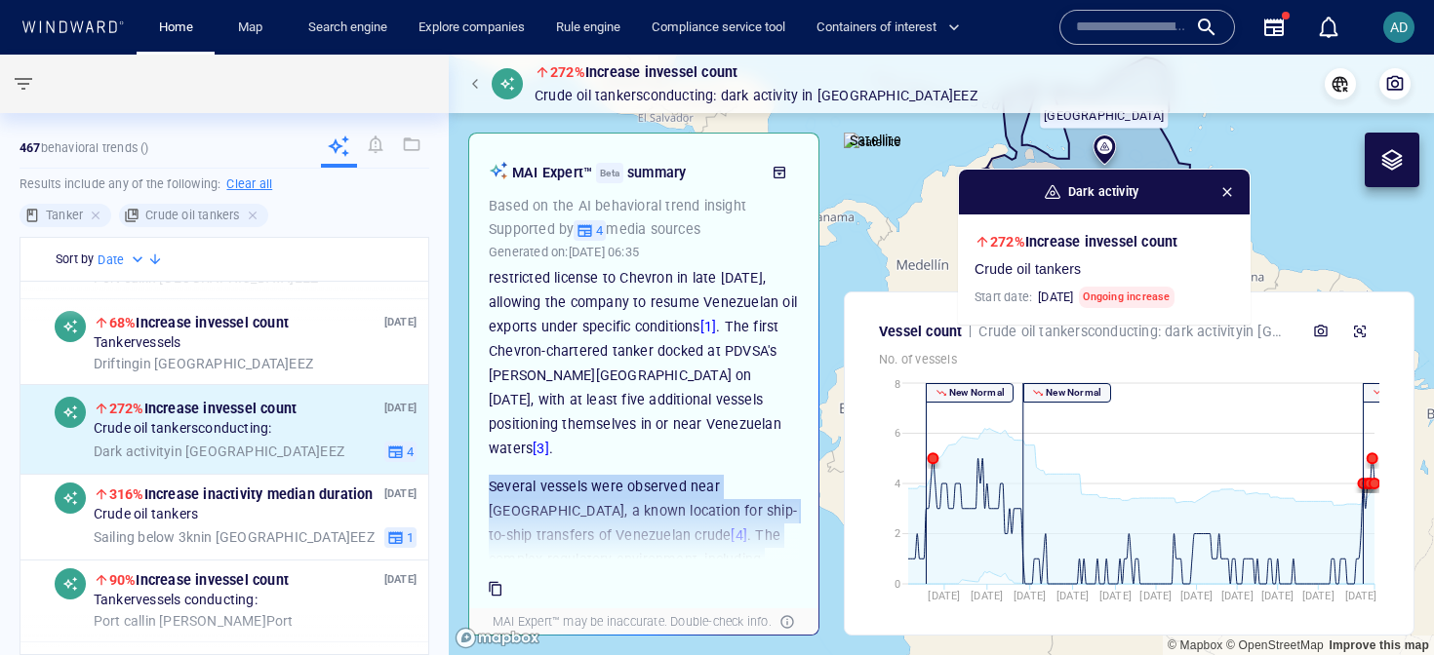
click at [673, 475] on p "Several vessels were observed near [GEOGRAPHIC_DATA], a known location for ship…" at bounding box center [644, 572] width 310 height 195
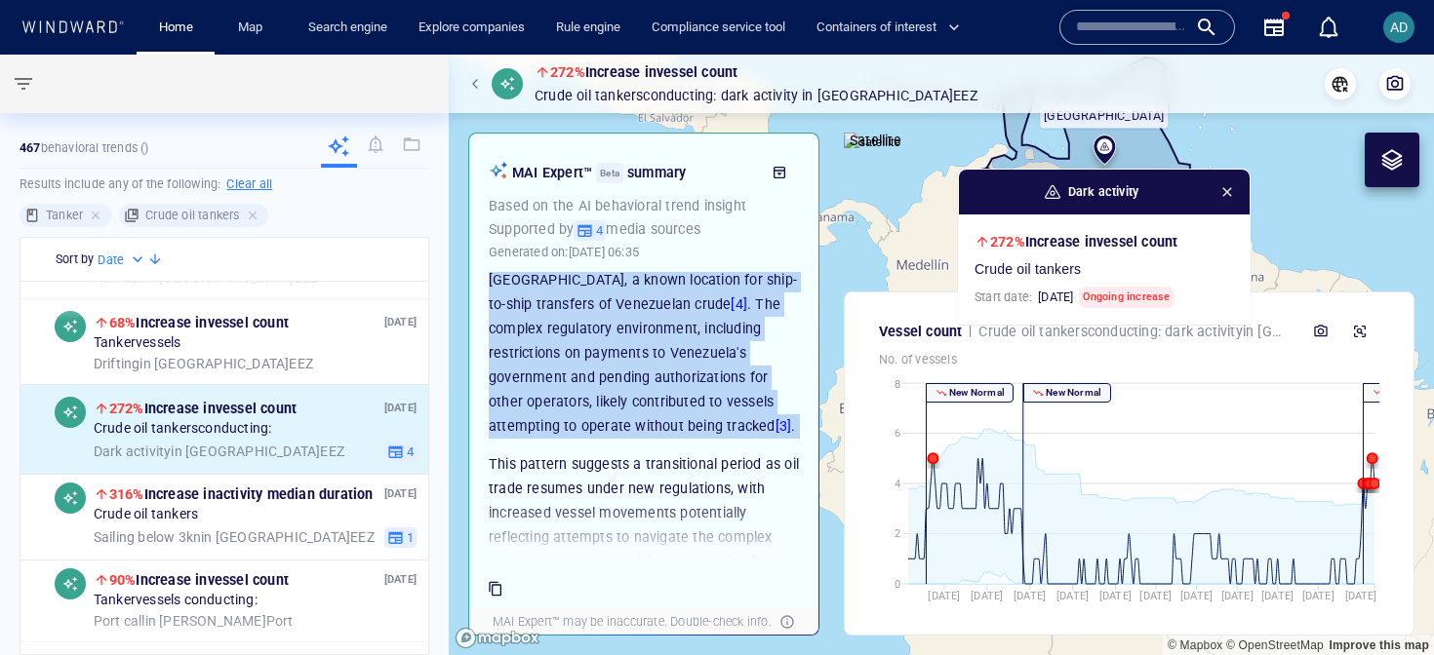
scroll to position [573, 0]
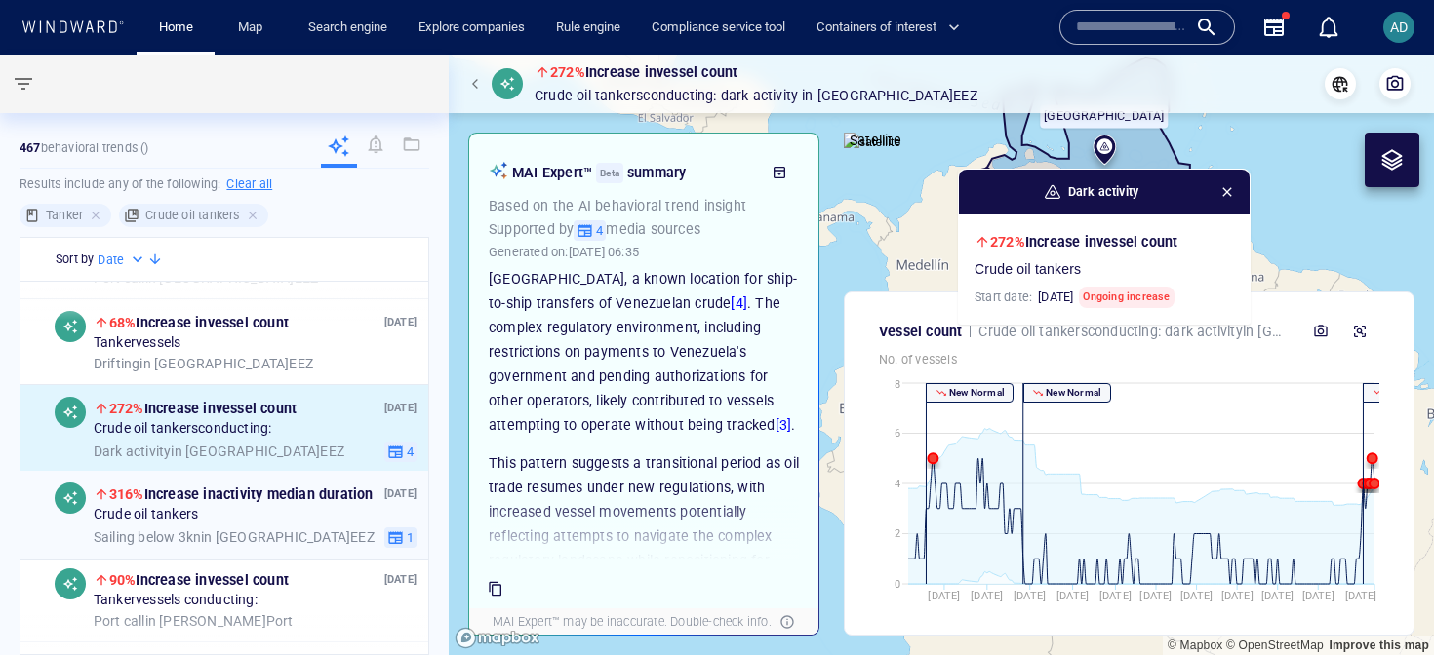
click at [226, 511] on div "Crude oil tankers" at bounding box center [255, 516] width 323 height 18
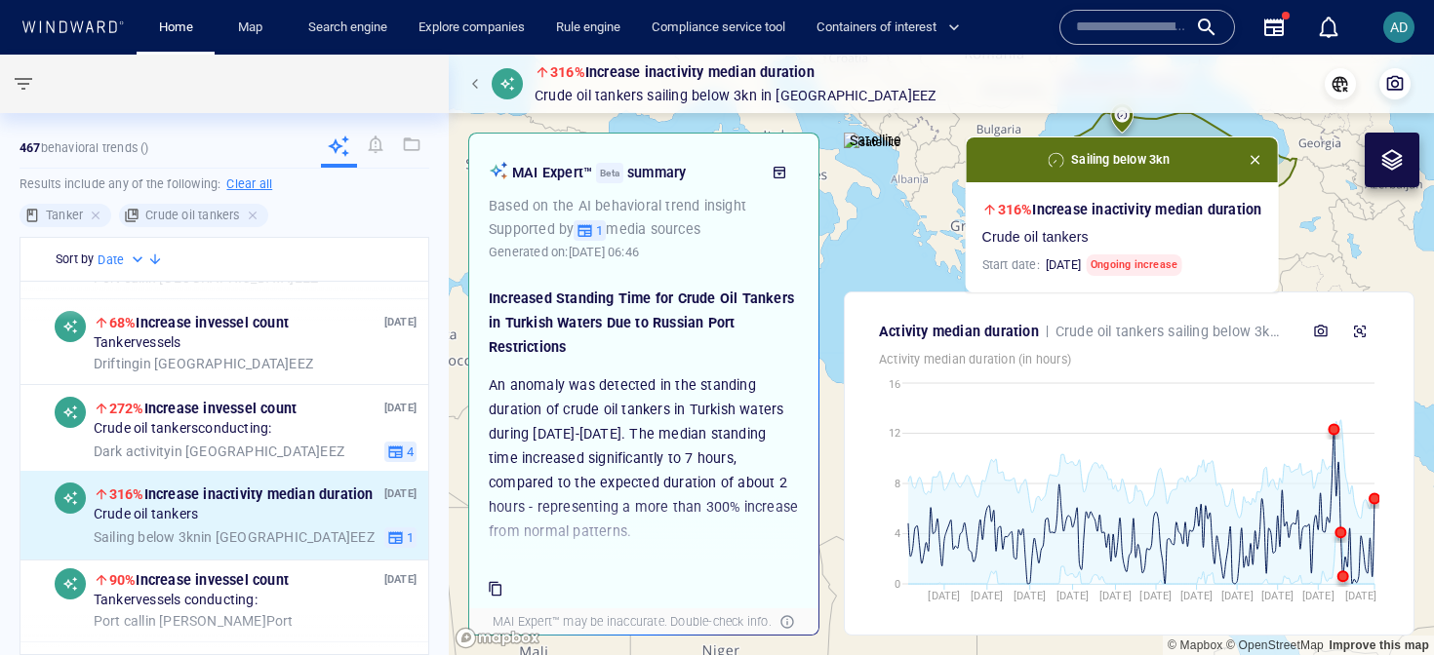
drag, startPoint x: 1300, startPoint y: 204, endPoint x: 1339, endPoint y: 259, distance: 67.9
click at [1339, 259] on canvas "Map" at bounding box center [941, 355] width 985 height 601
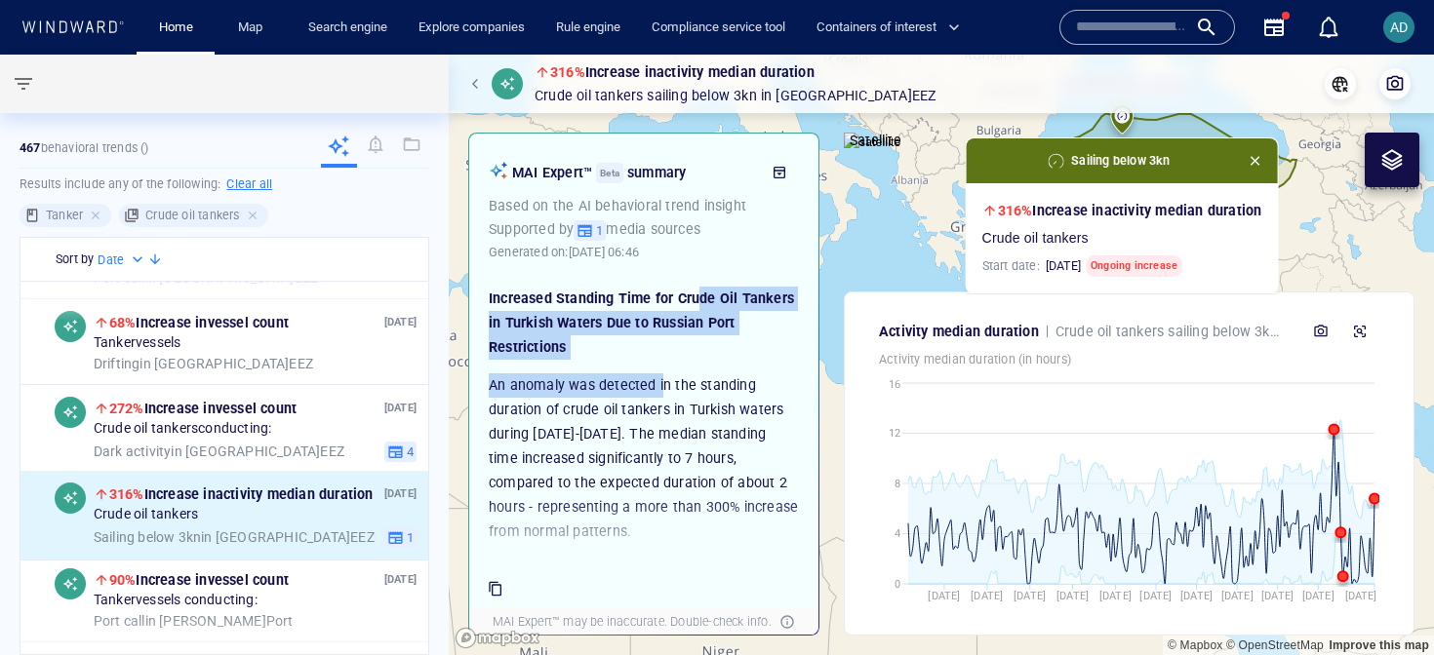
drag, startPoint x: 695, startPoint y: 298, endPoint x: 658, endPoint y: 378, distance: 88.1
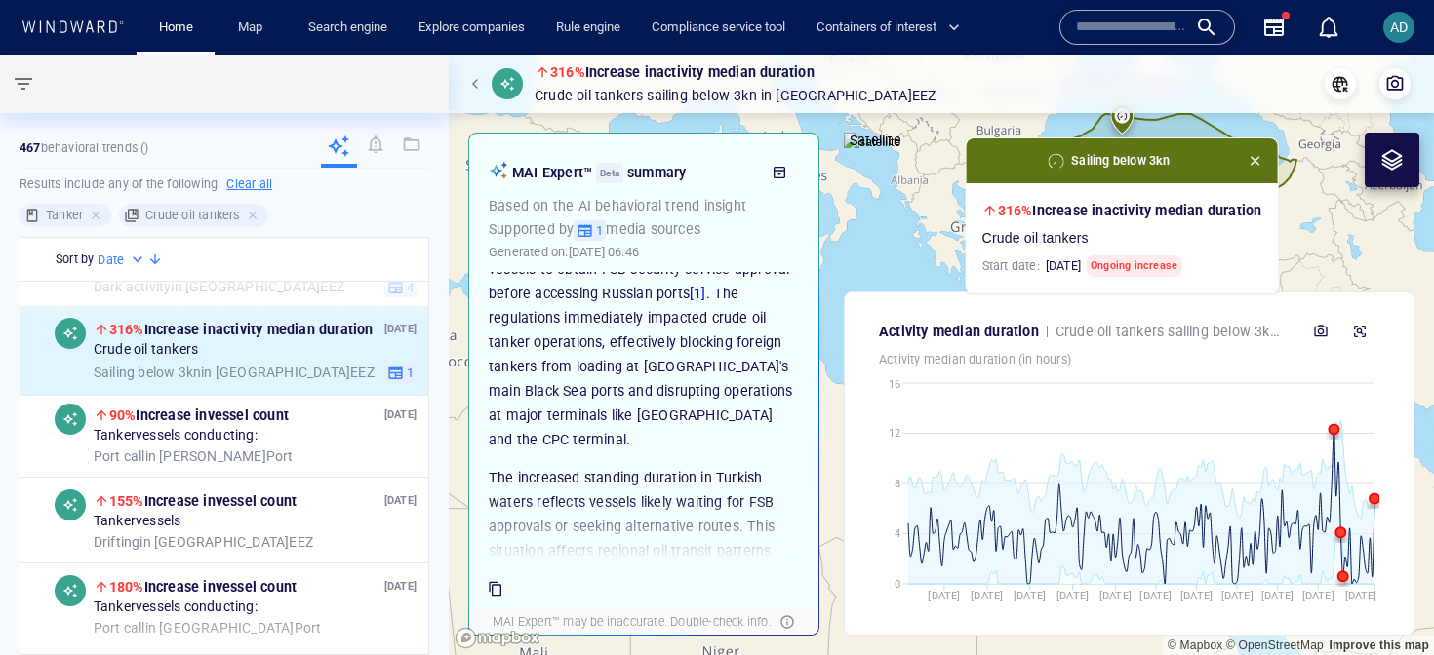
scroll to position [332, 0]
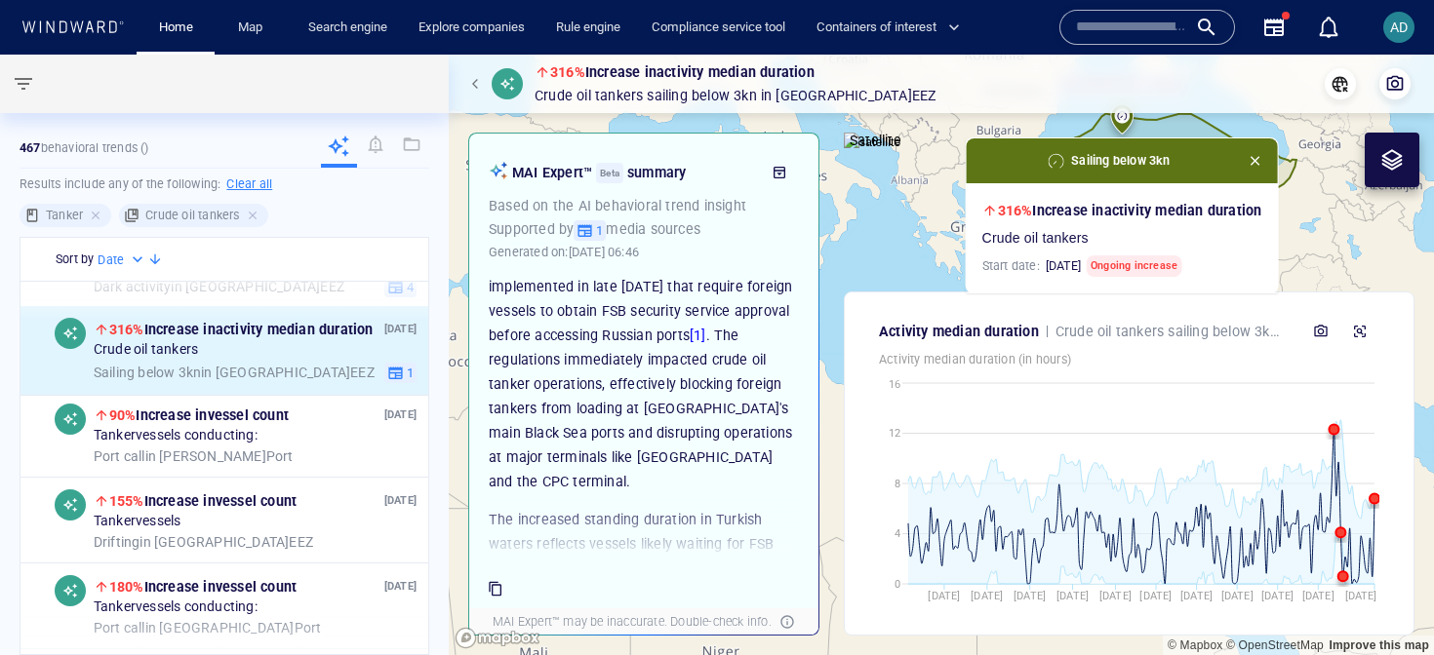
click at [1276, 29] on icon "button" at bounding box center [1273, 27] width 23 height 23
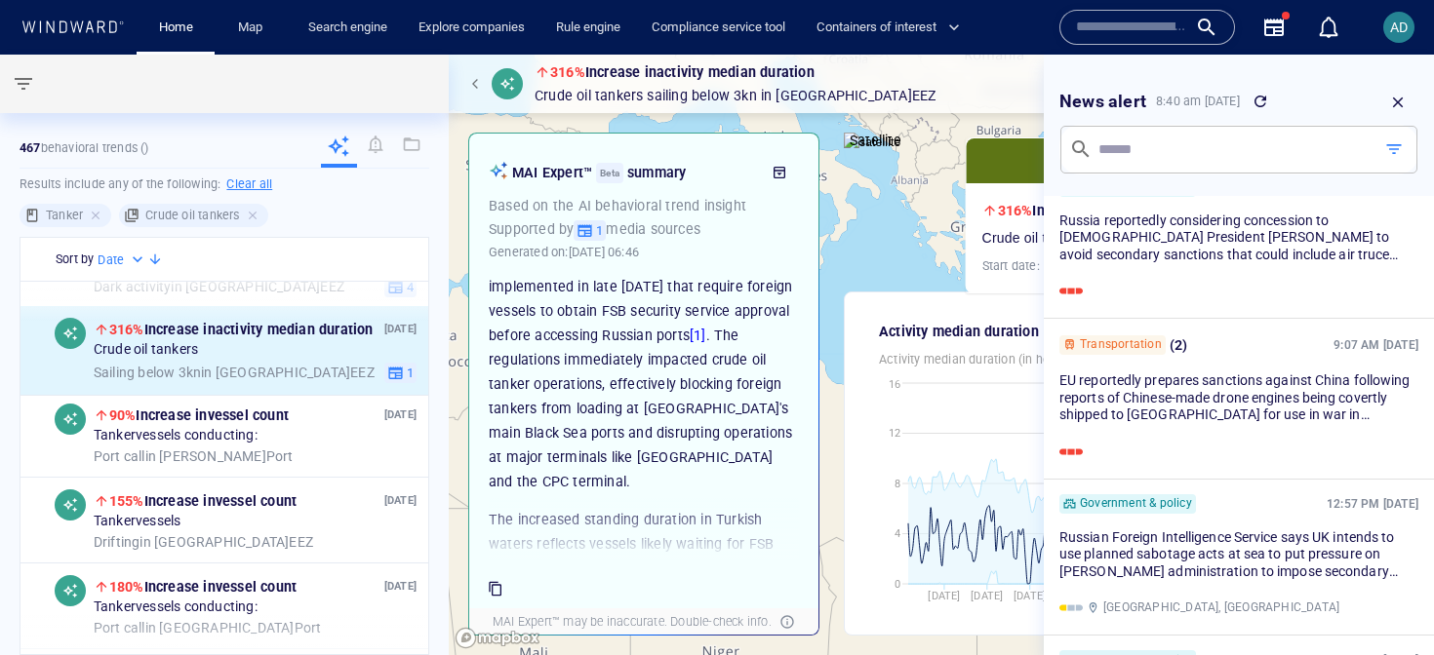
scroll to position [1796, 0]
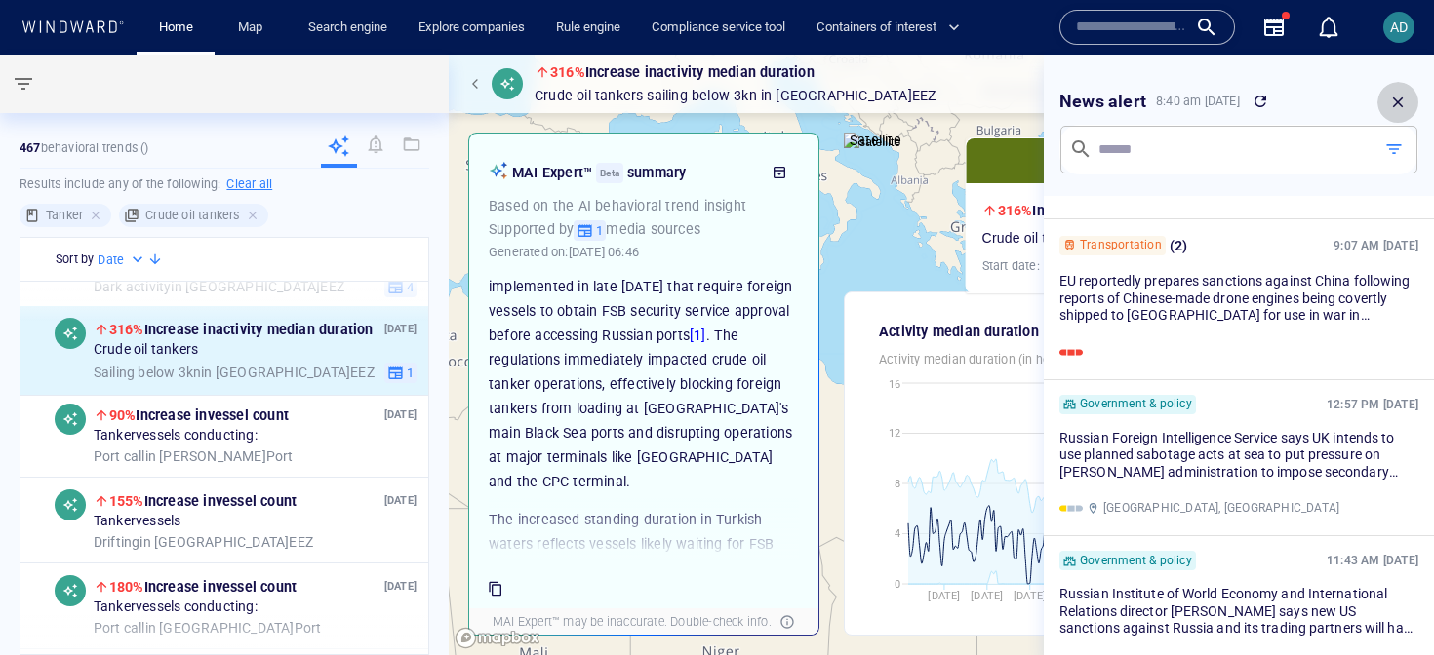
click at [1396, 103] on icon "button" at bounding box center [1398, 103] width 11 height 11
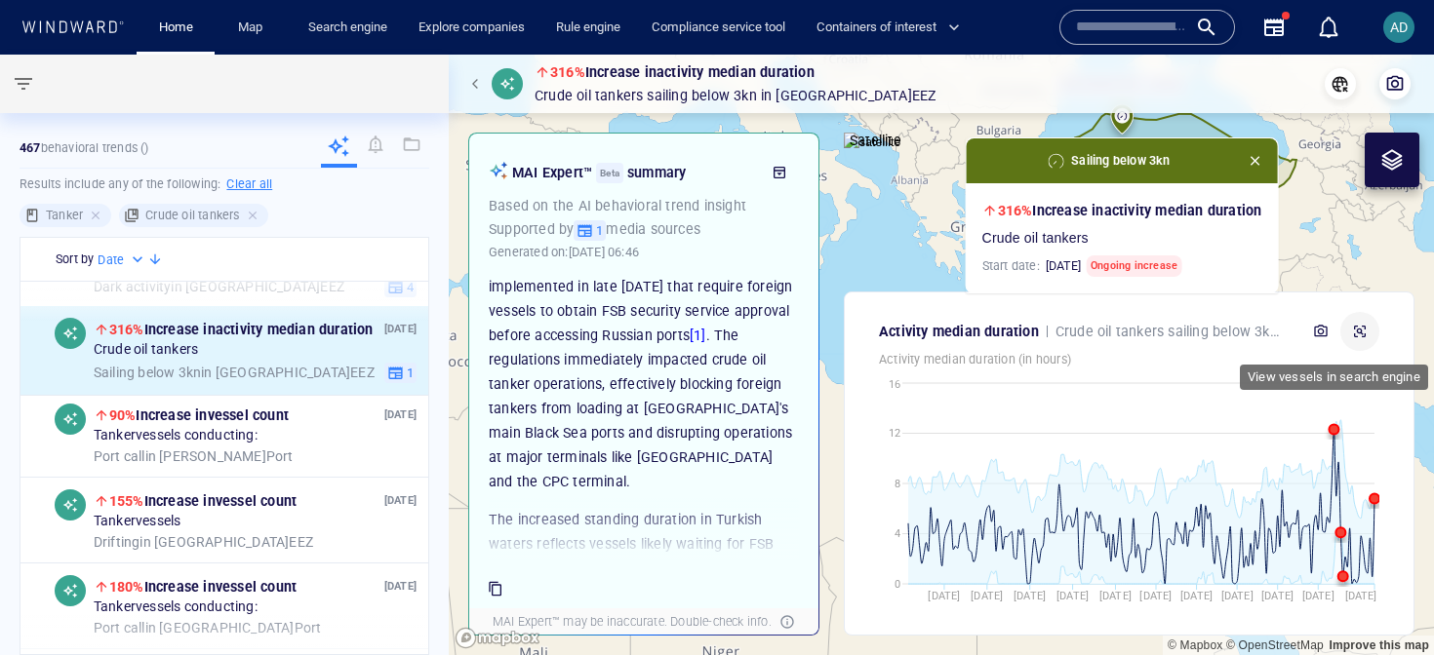
click at [1368, 324] on button "button" at bounding box center [1359, 331] width 39 height 39
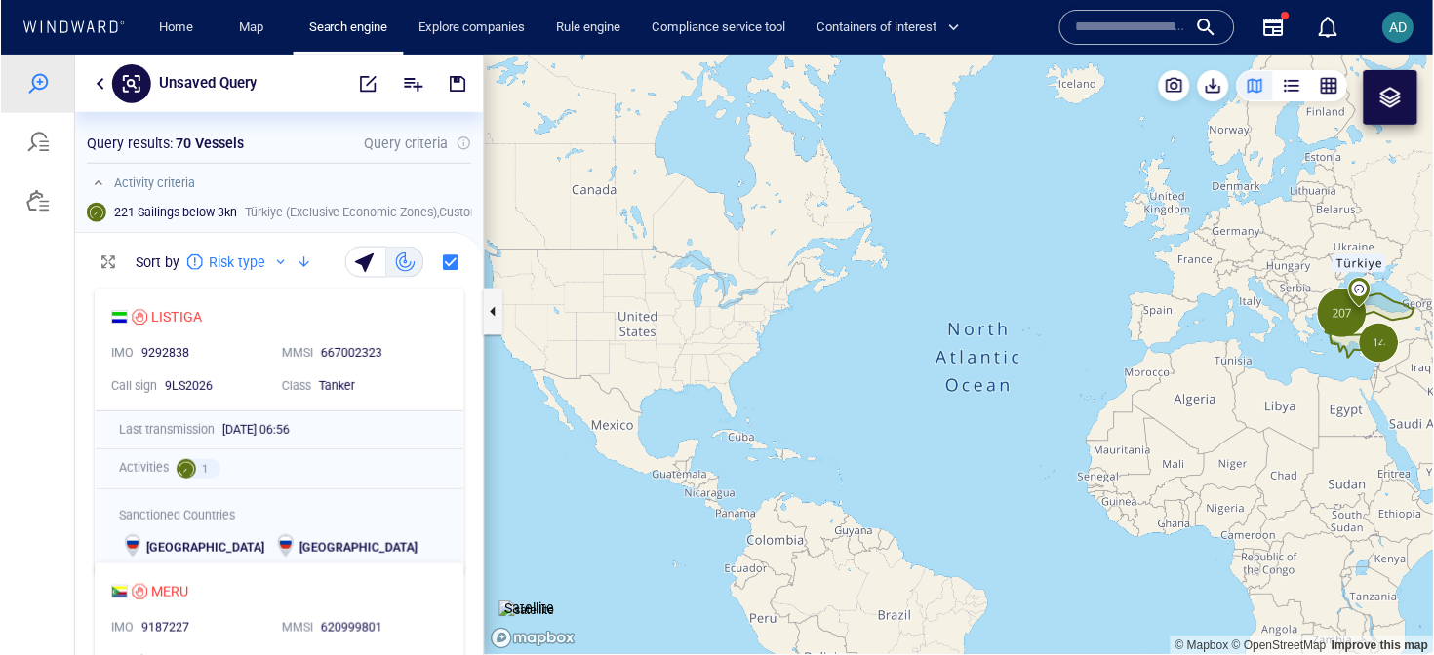
scroll to position [376, 409]
click at [1360, 399] on canvas "Map" at bounding box center [959, 355] width 950 height 601
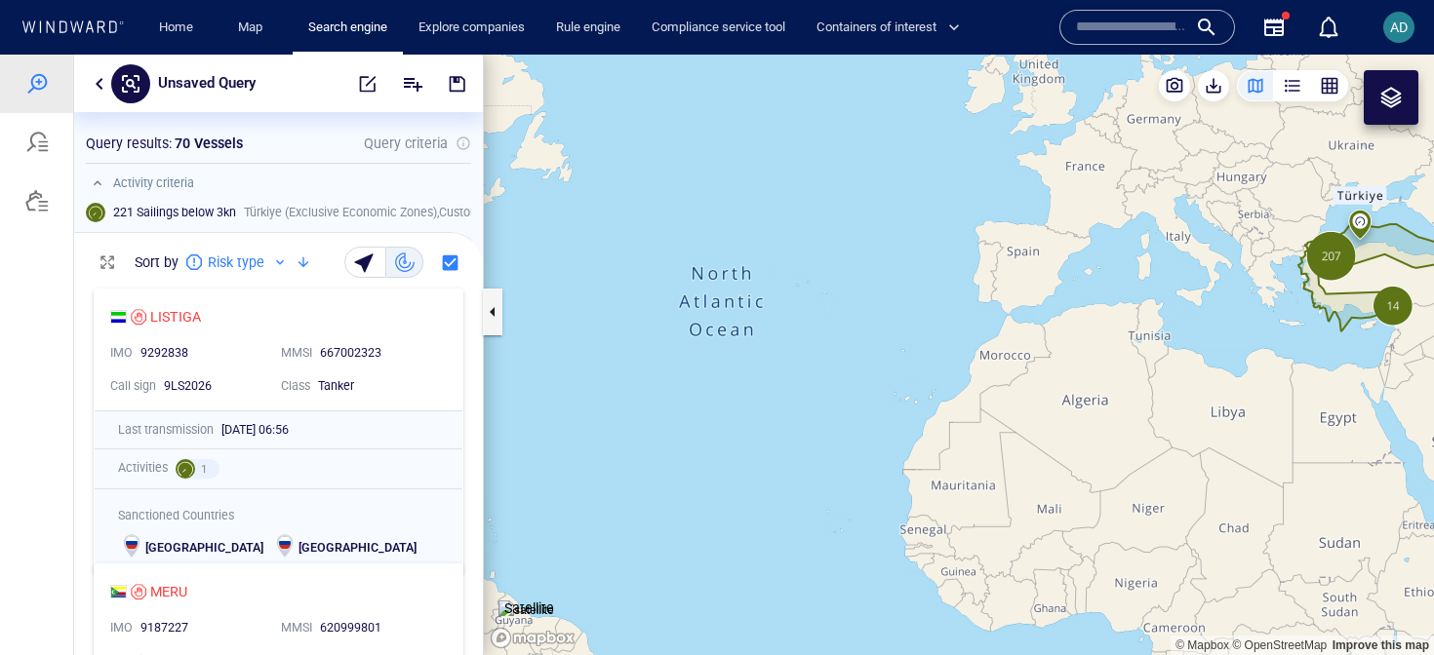
drag, startPoint x: 1394, startPoint y: 265, endPoint x: 1026, endPoint y: 378, distance: 384.7
click at [1025, 378] on canvas "Map" at bounding box center [959, 355] width 950 height 601
click at [1026, 378] on canvas "Map" at bounding box center [959, 355] width 950 height 601
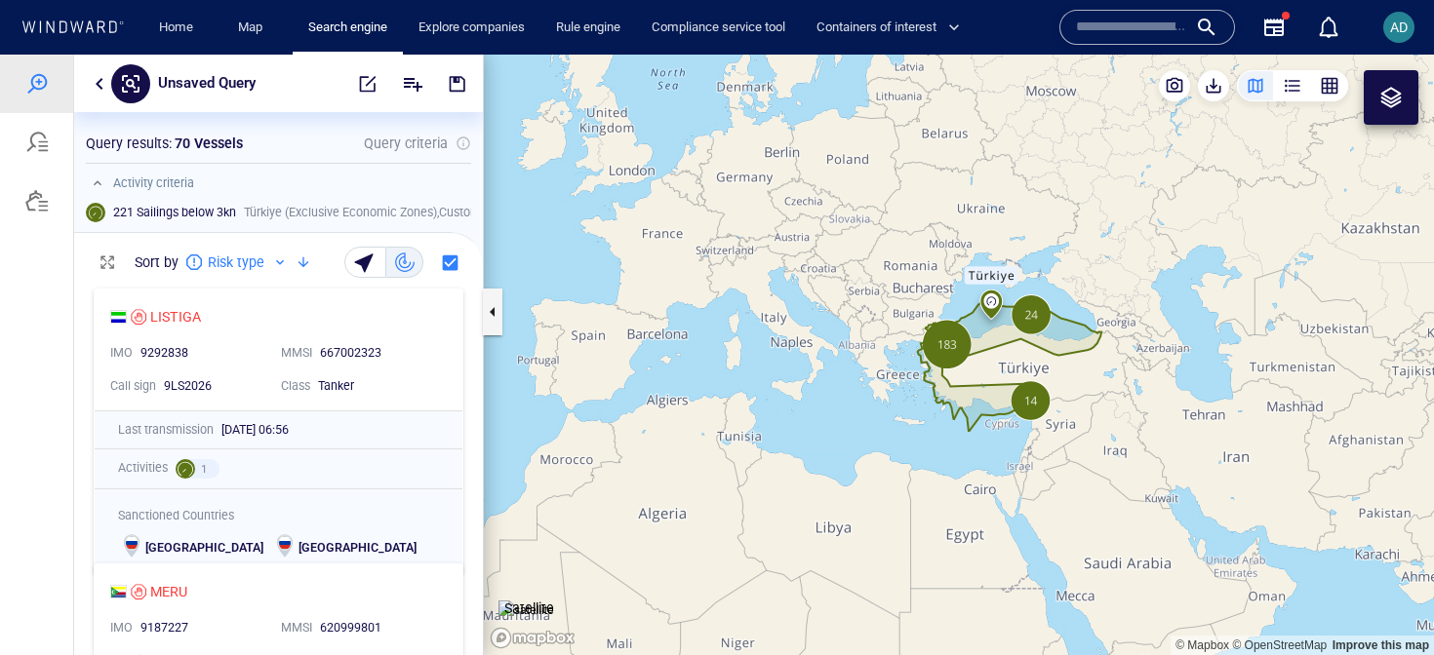
click at [1026, 378] on canvas "Map" at bounding box center [959, 355] width 950 height 601
drag, startPoint x: 1141, startPoint y: 336, endPoint x: 1065, endPoint y: 334, distance: 76.1
click at [1065, 334] on canvas "Map" at bounding box center [959, 355] width 950 height 601
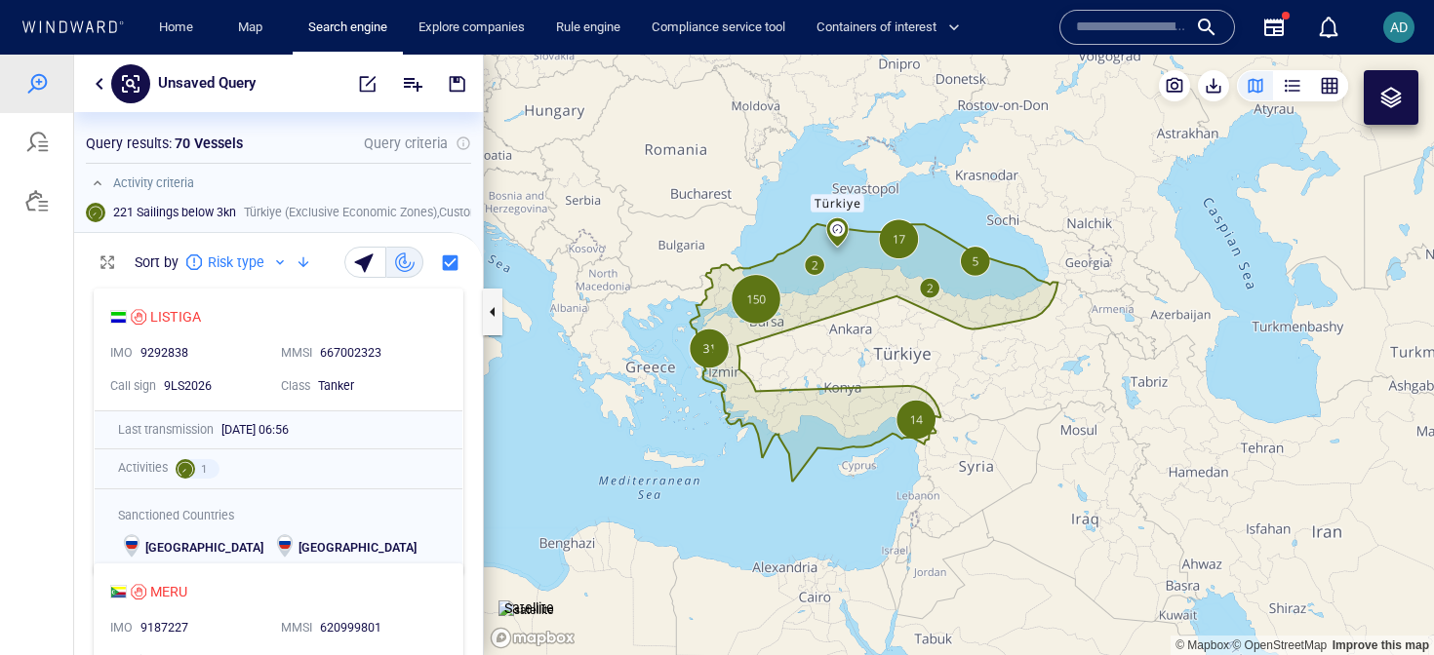
click at [364, 274] on button "button" at bounding box center [365, 262] width 42 height 31
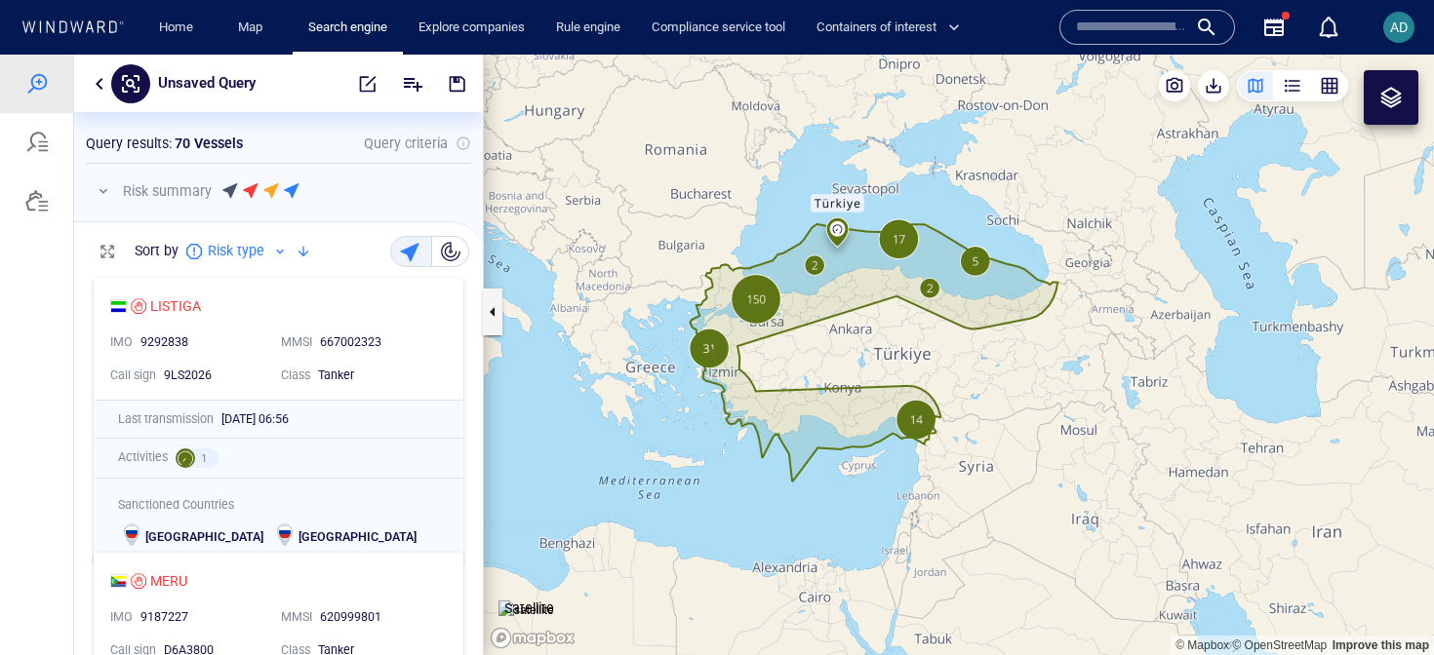
scroll to position [387, 409]
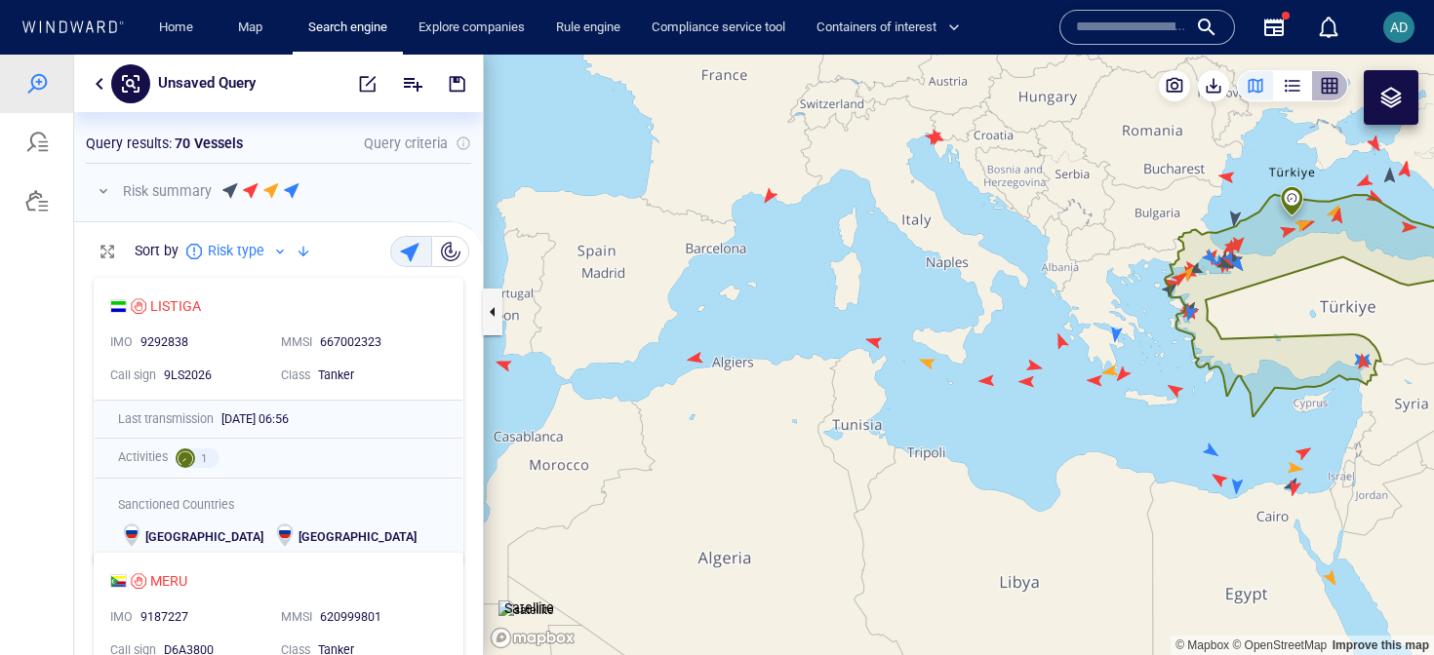
click at [1337, 78] on div "button" at bounding box center [1330, 86] width 20 height 20
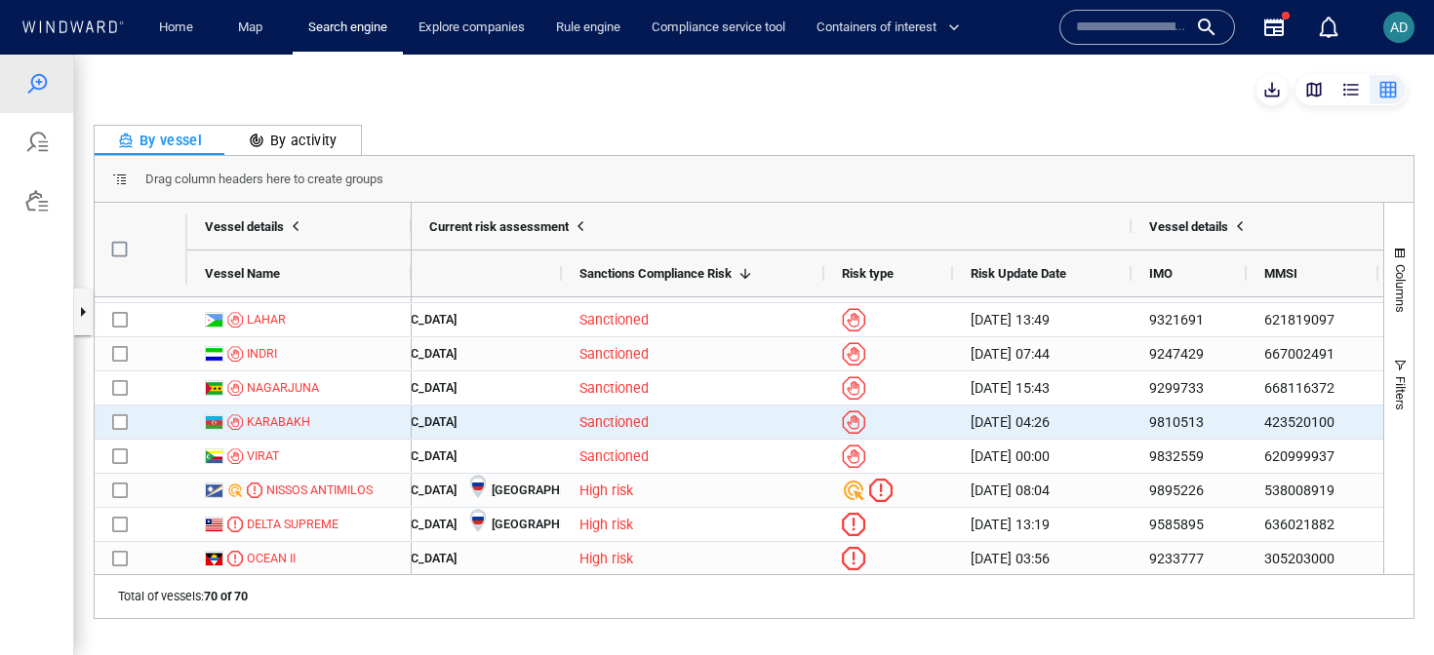
scroll to position [0, 0]
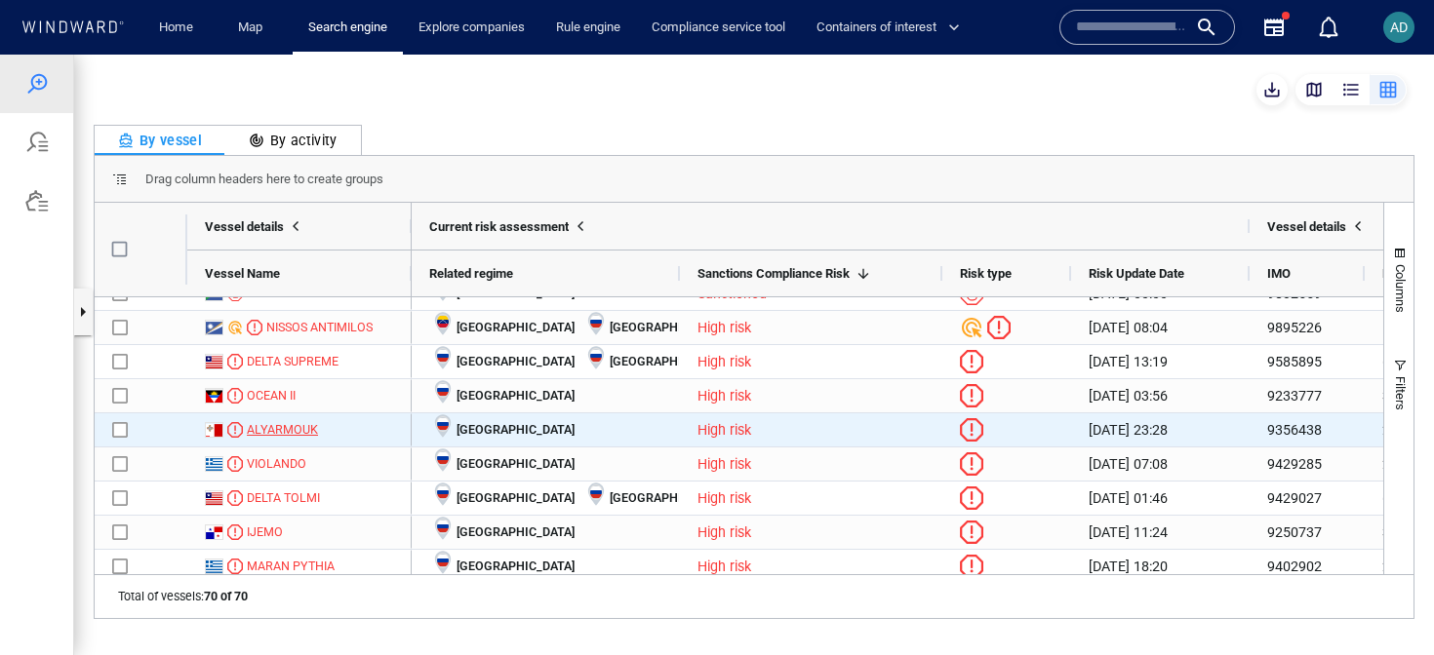
click at [281, 432] on div "ALYARMOUK" at bounding box center [282, 430] width 71 height 18
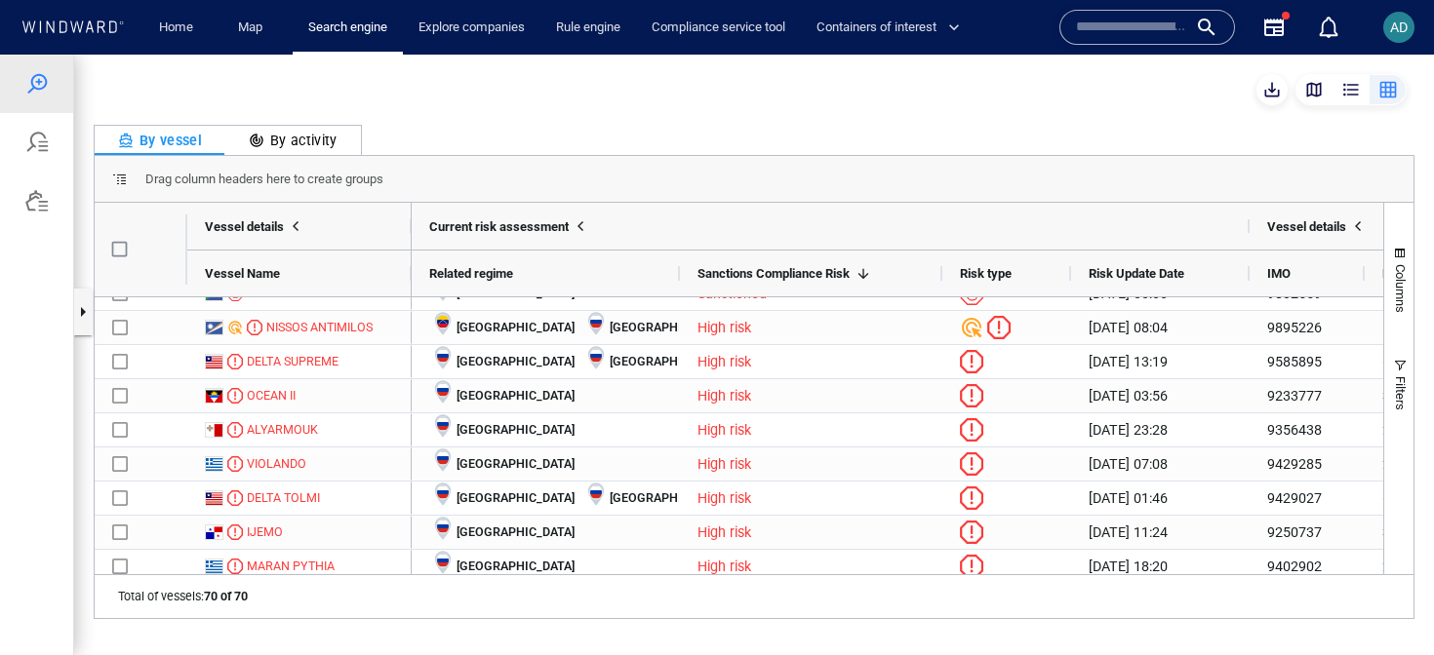
click at [307, 142] on div "By activity" at bounding box center [293, 140] width 89 height 23
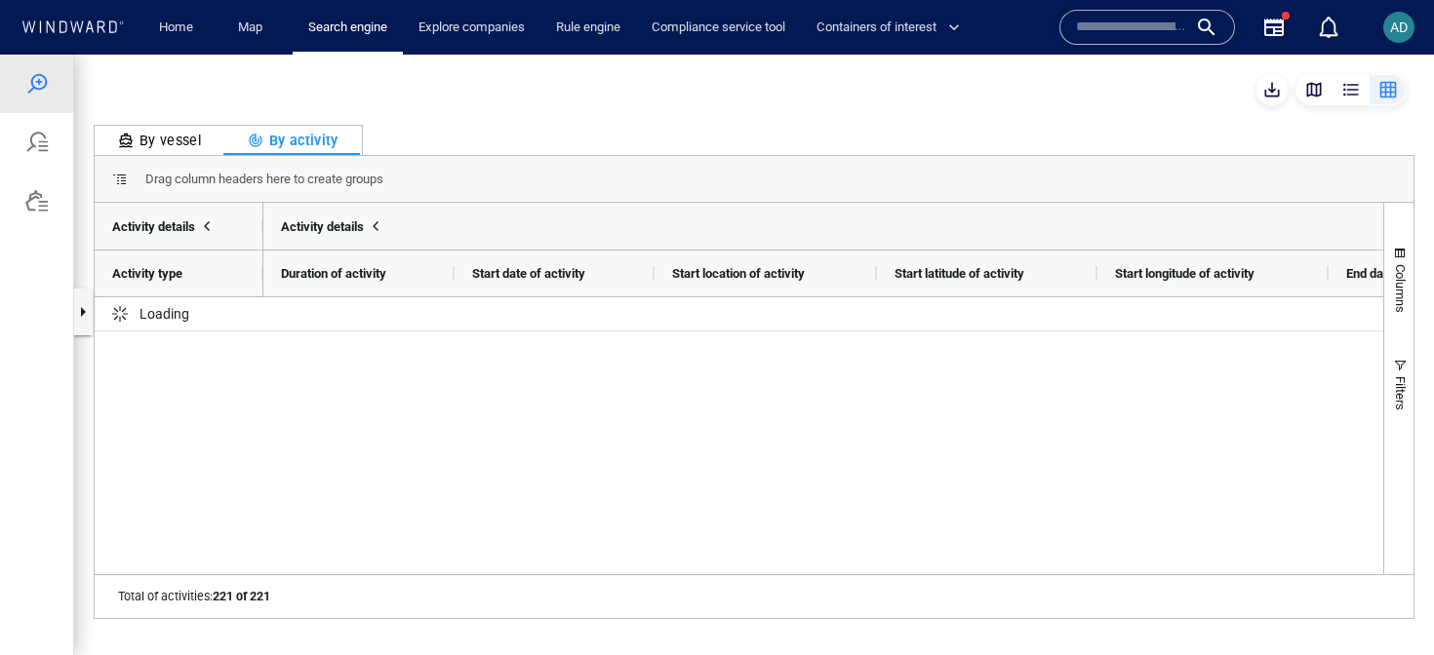
click at [175, 138] on div "By vessel" at bounding box center [159, 140] width 83 height 23
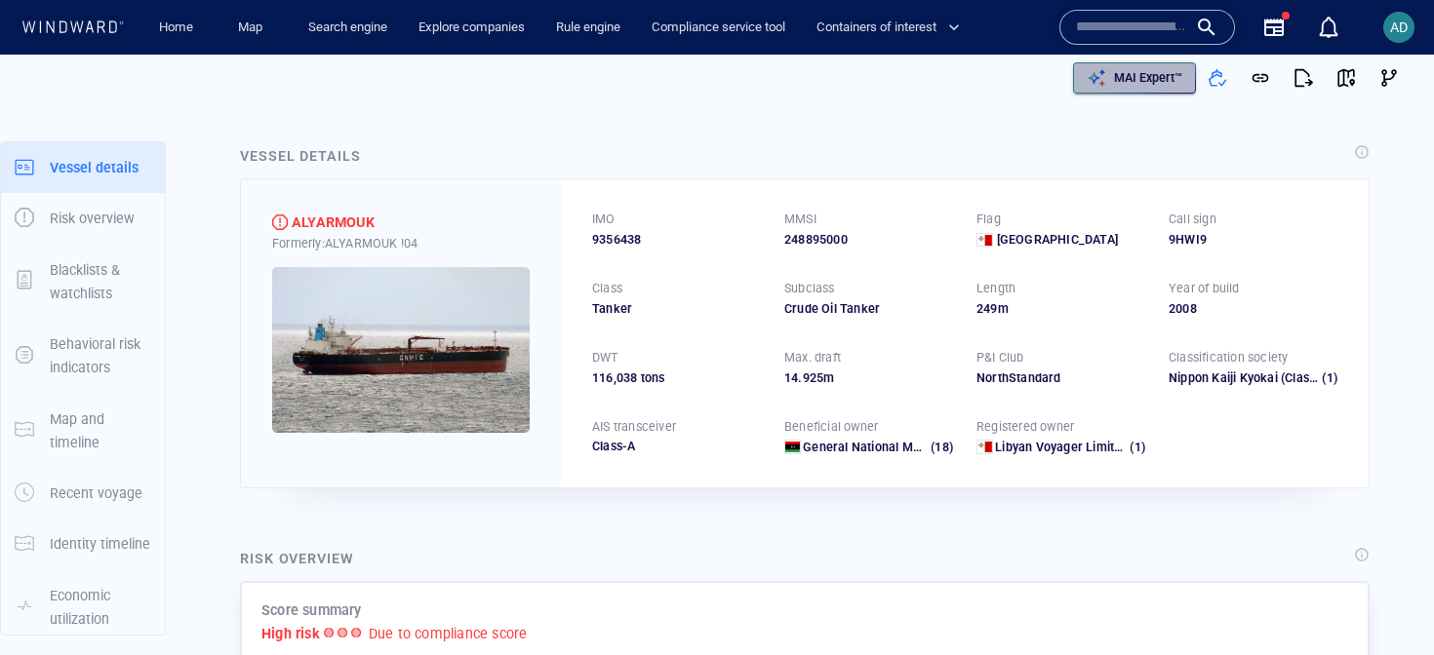
click at [1107, 70] on div "button" at bounding box center [1096, 77] width 27 height 27
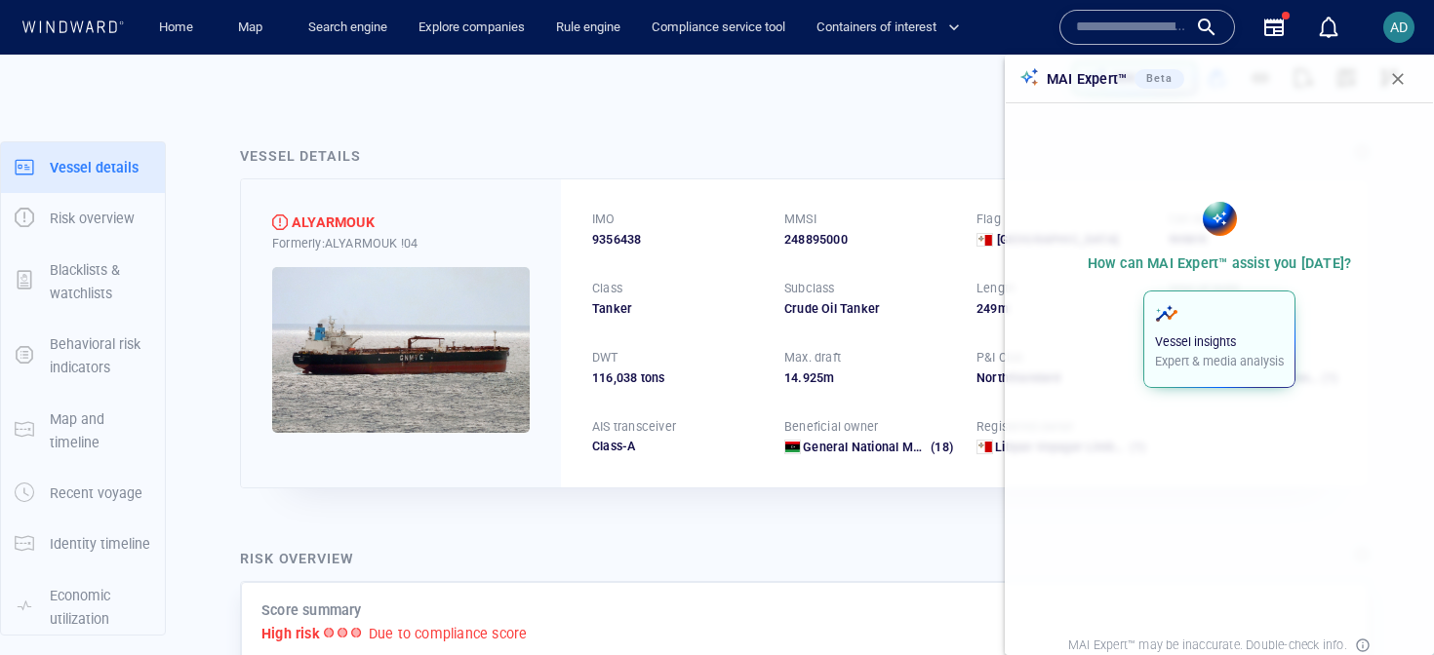
click at [1219, 357] on p "Expert & media analysis" at bounding box center [1219, 362] width 129 height 18
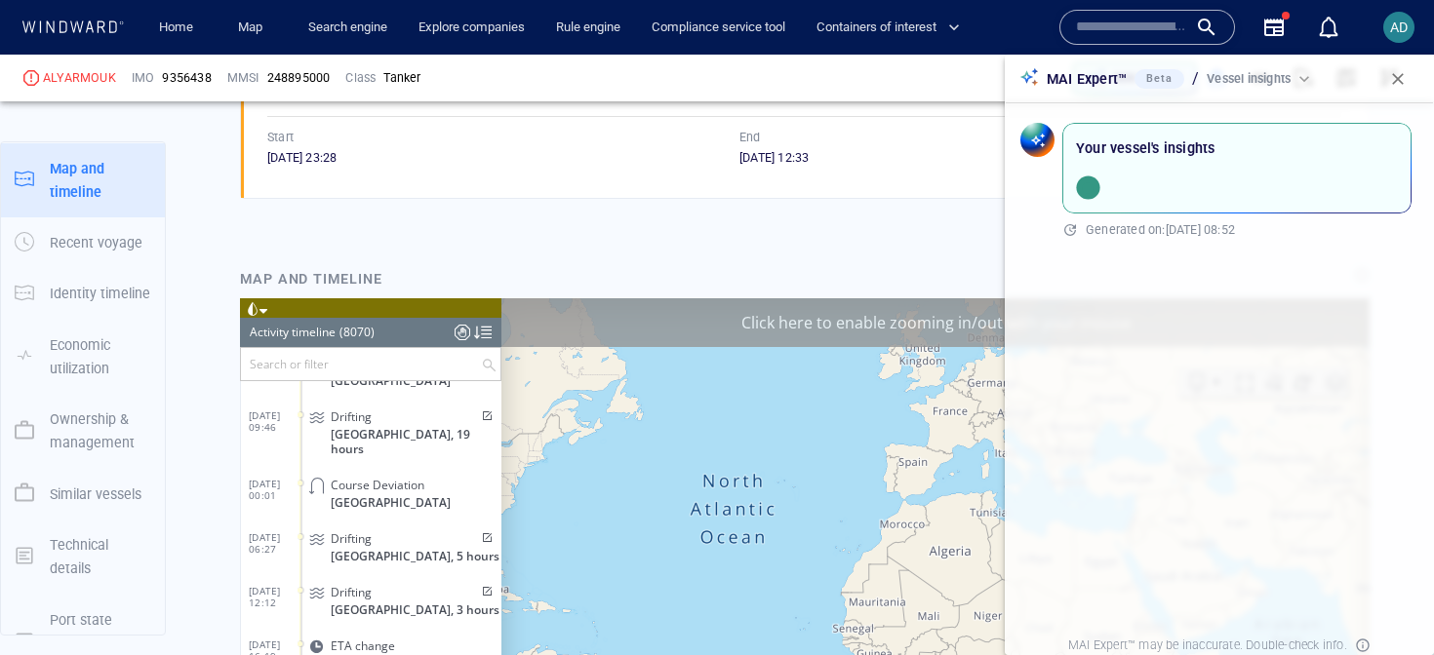
scroll to position [1703, 0]
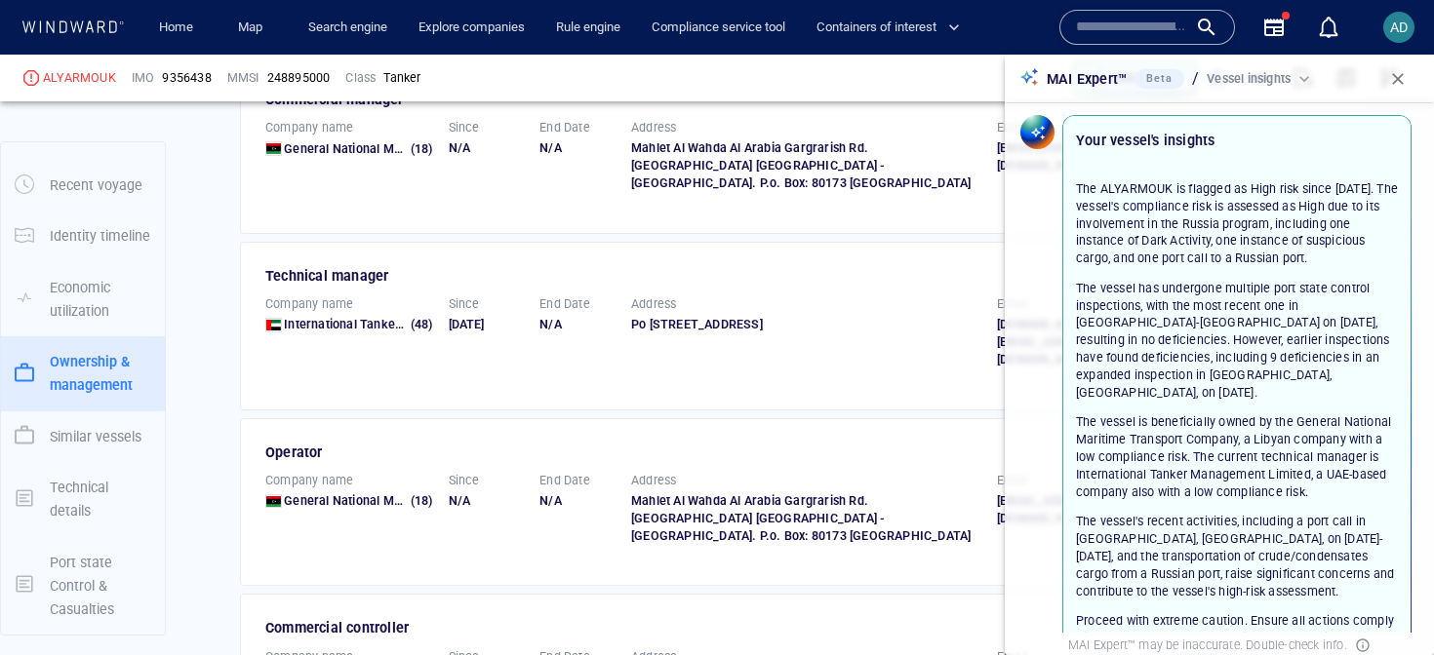
scroll to position [10, 0]
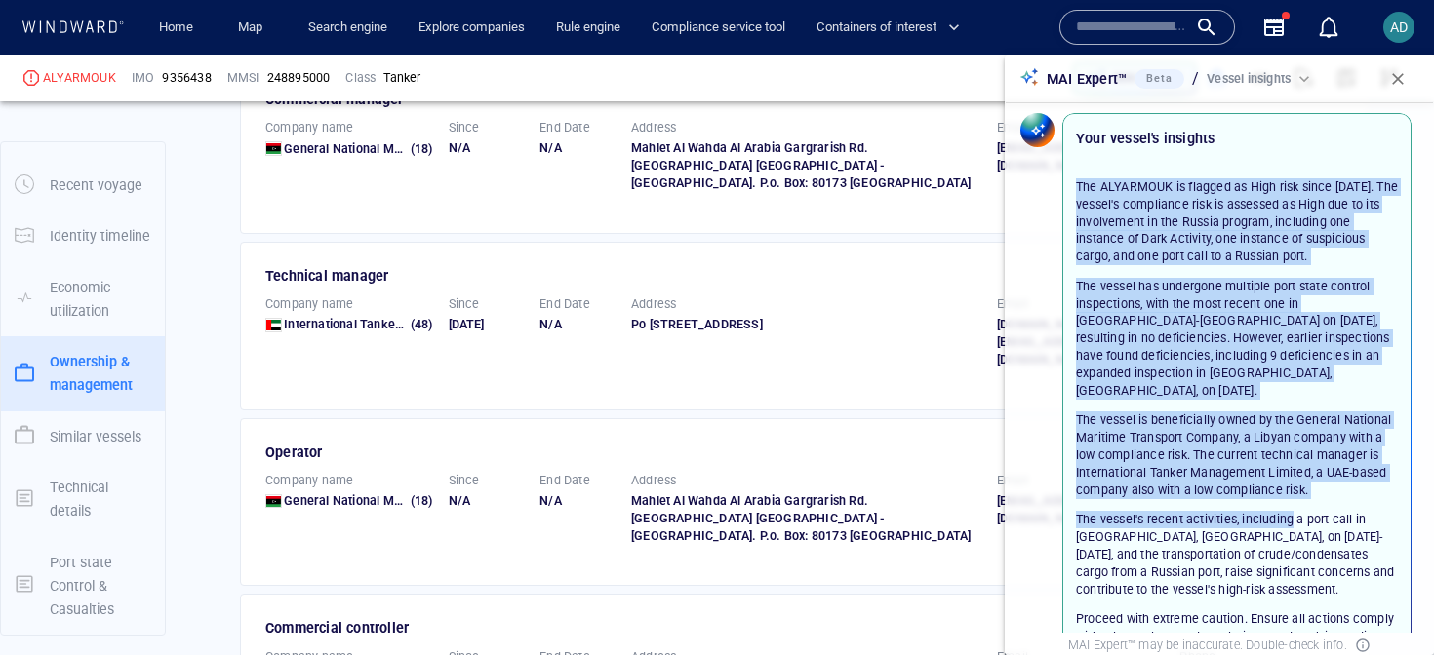
drag, startPoint x: 1360, startPoint y: 173, endPoint x: 1287, endPoint y: 512, distance: 347.0
click at [1288, 510] on div "The ALYARMOUK is flagged as High risk since May 31, 2025. The vessel's complian…" at bounding box center [1236, 481] width 345 height 654
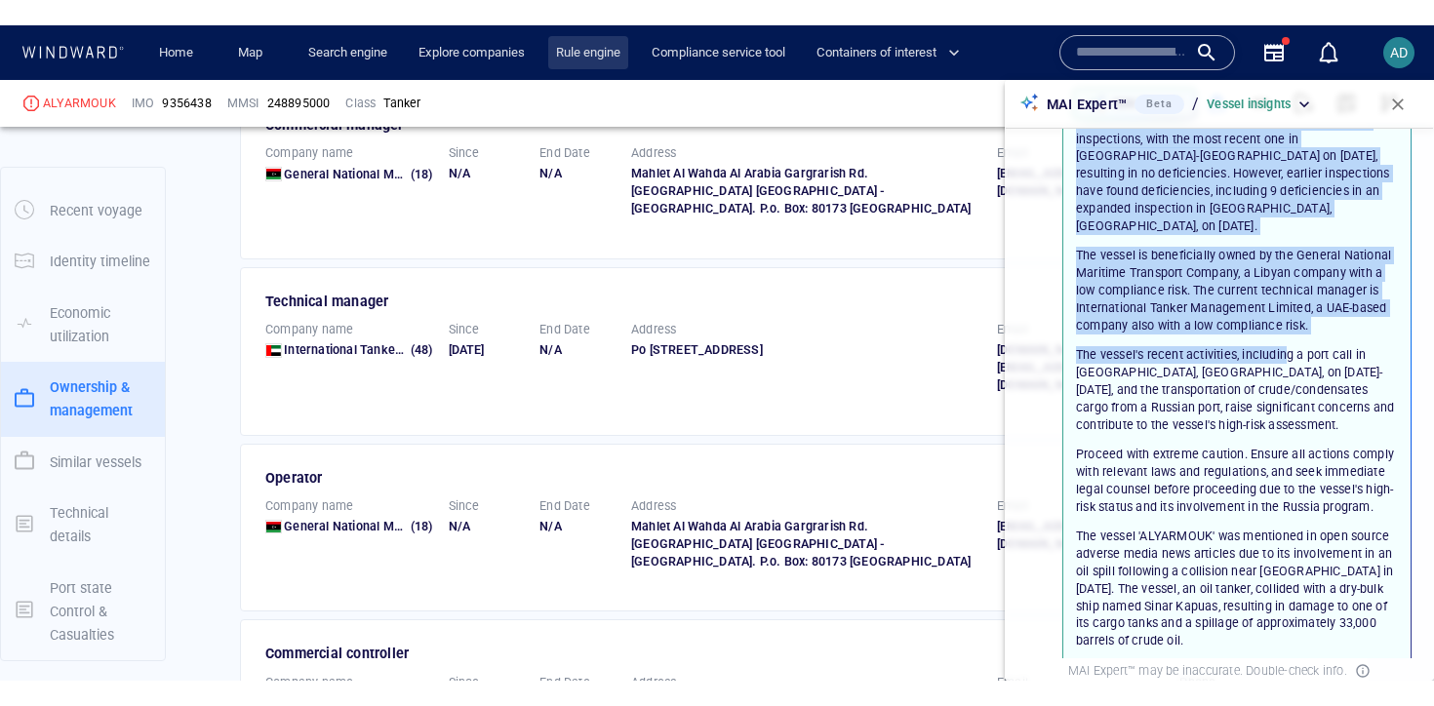
scroll to position [258, 0]
